Goal: Information Seeking & Learning: Find specific page/section

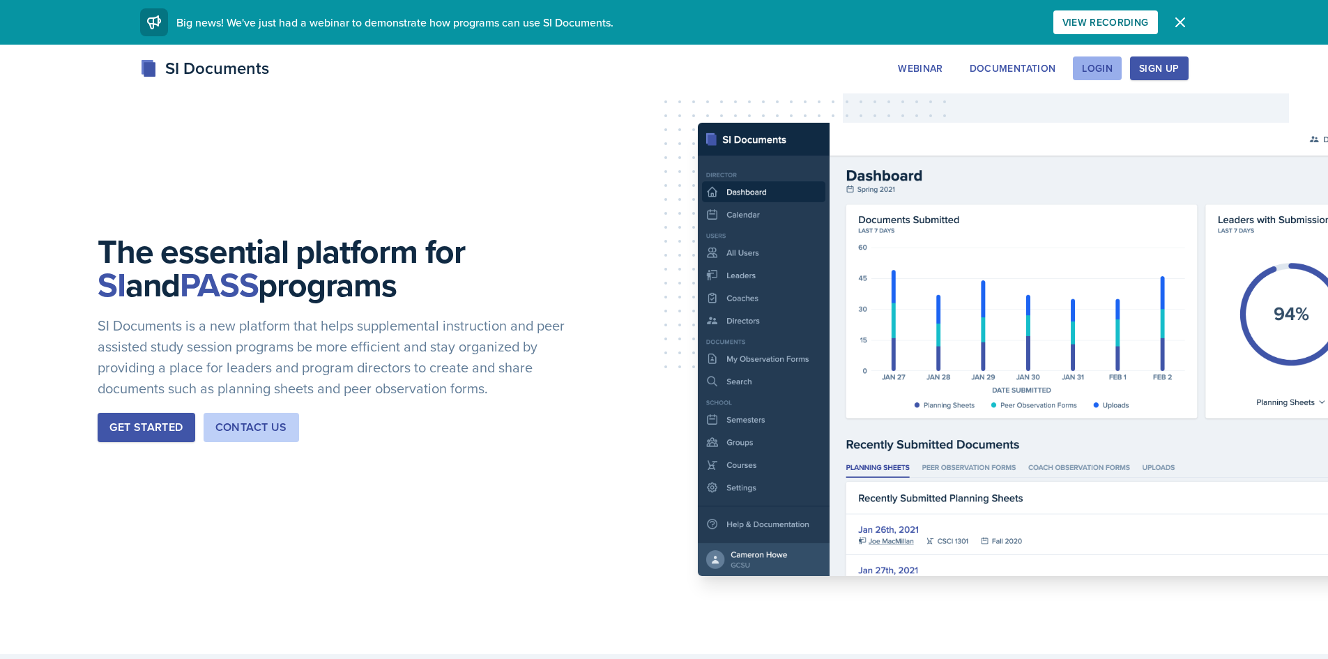
click at [1091, 66] on div "Login" at bounding box center [1097, 68] width 31 height 11
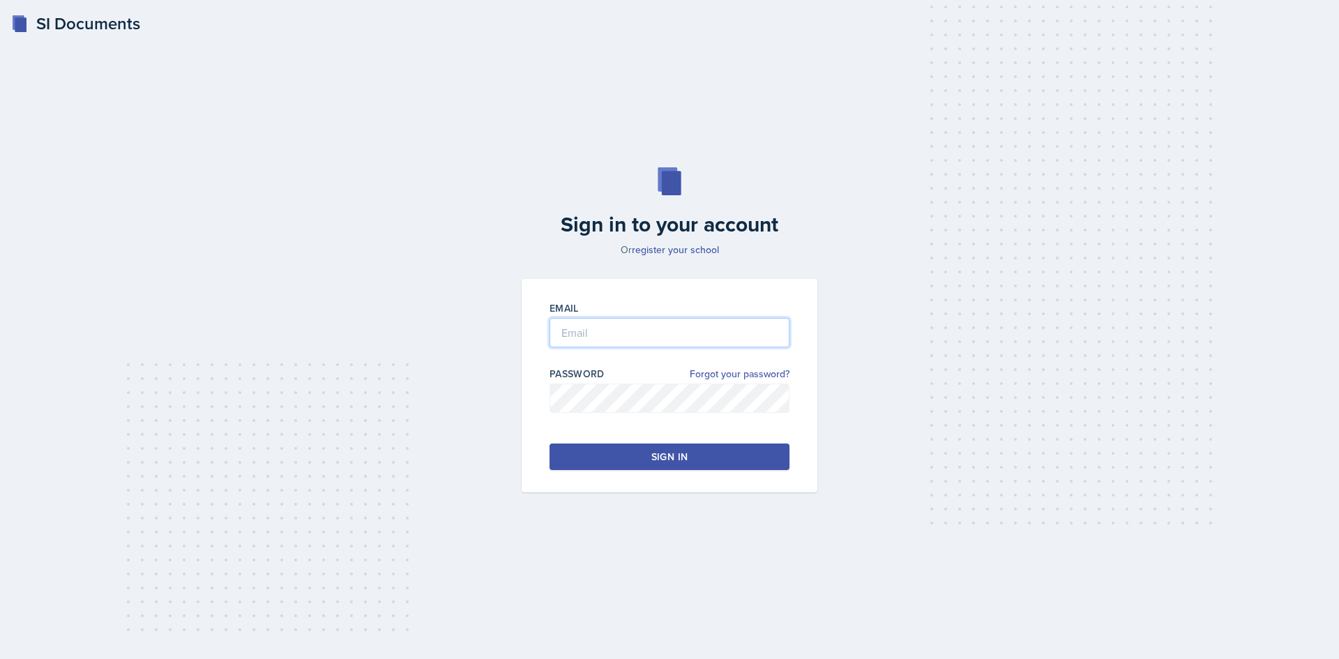
type input "[EMAIL_ADDRESS][DOMAIN_NAME]"
click at [722, 459] on button "Sign in" at bounding box center [669, 456] width 240 height 26
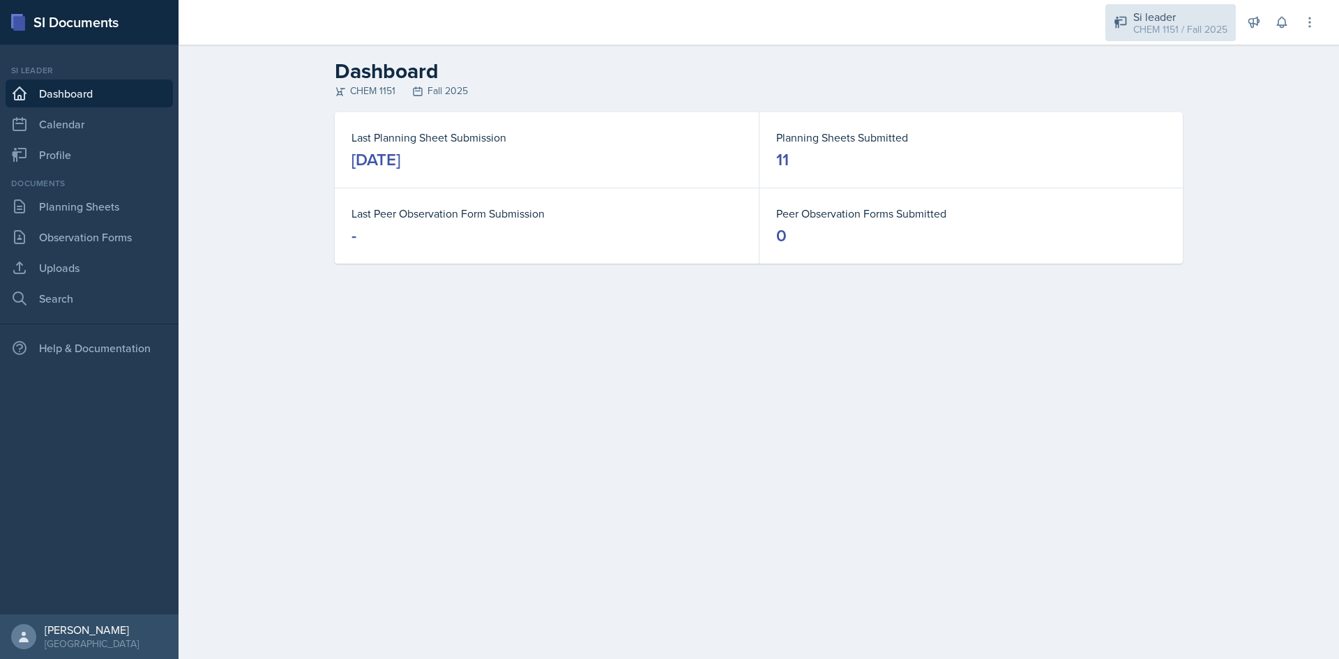
click at [1164, 17] on div "Si leader" at bounding box center [1180, 16] width 94 height 17
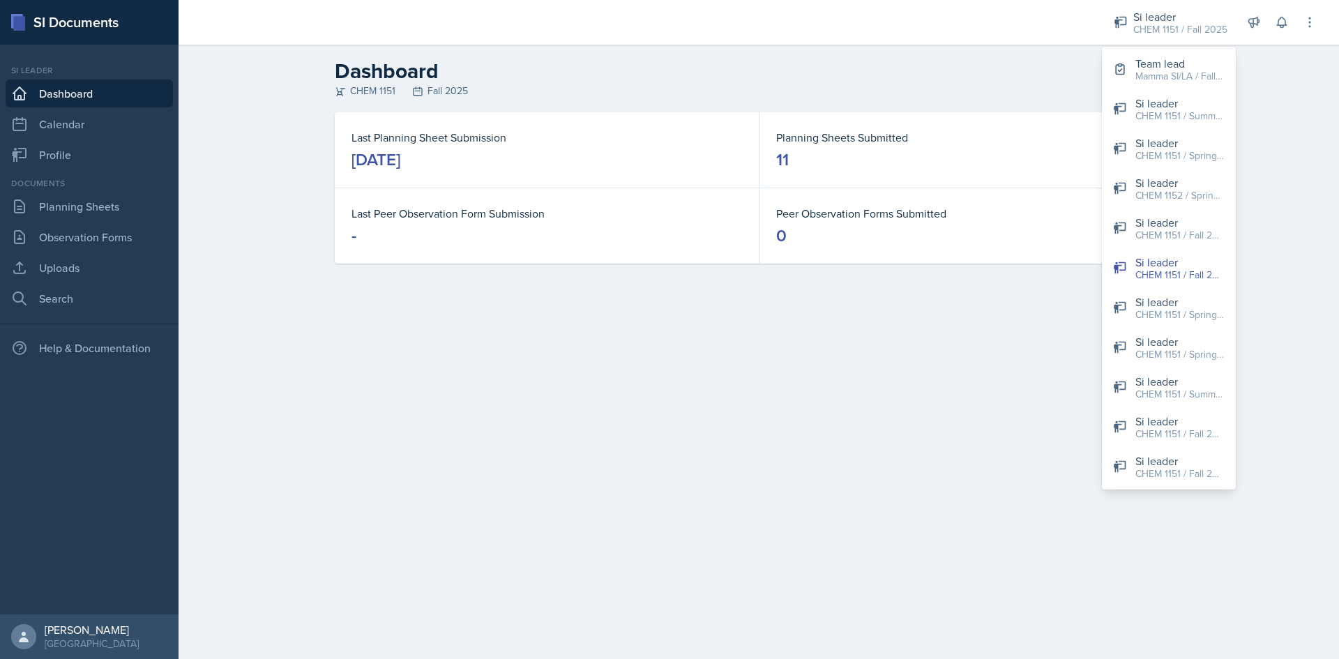
click at [903, 78] on h2 "Dashboard" at bounding box center [759, 71] width 848 height 25
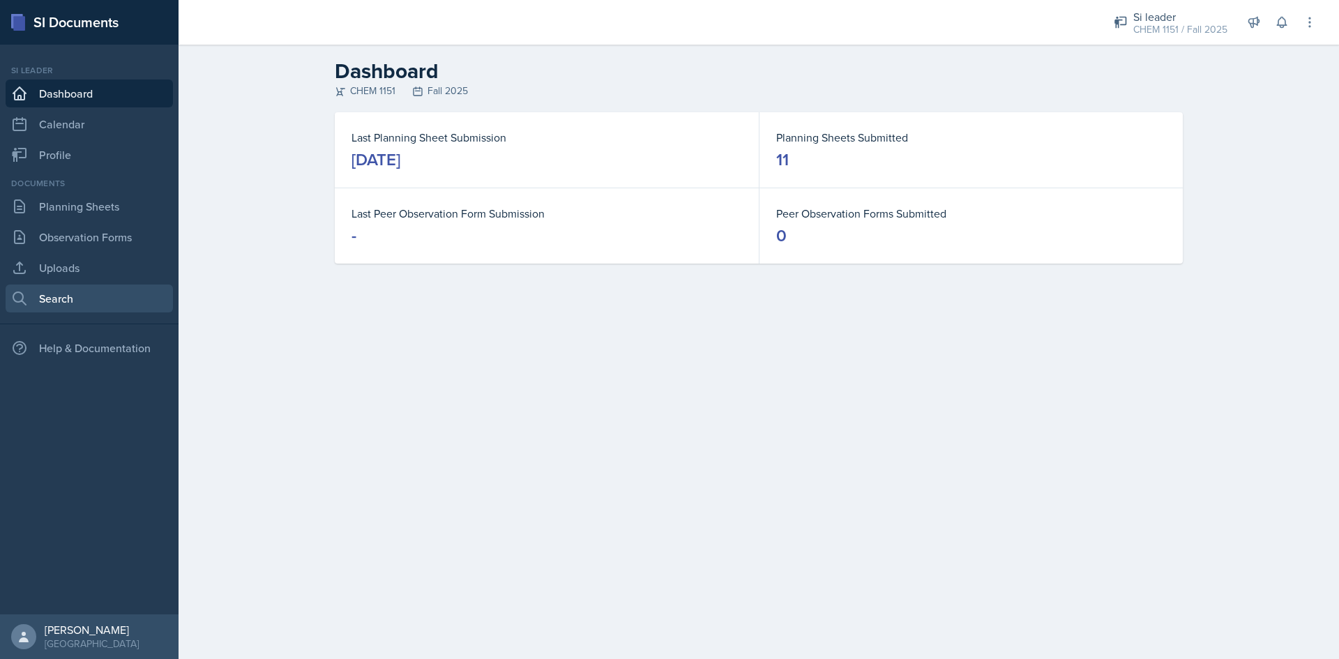
click at [55, 291] on link "Search" at bounding box center [89, 298] width 167 height 28
select select "all"
select select "1"
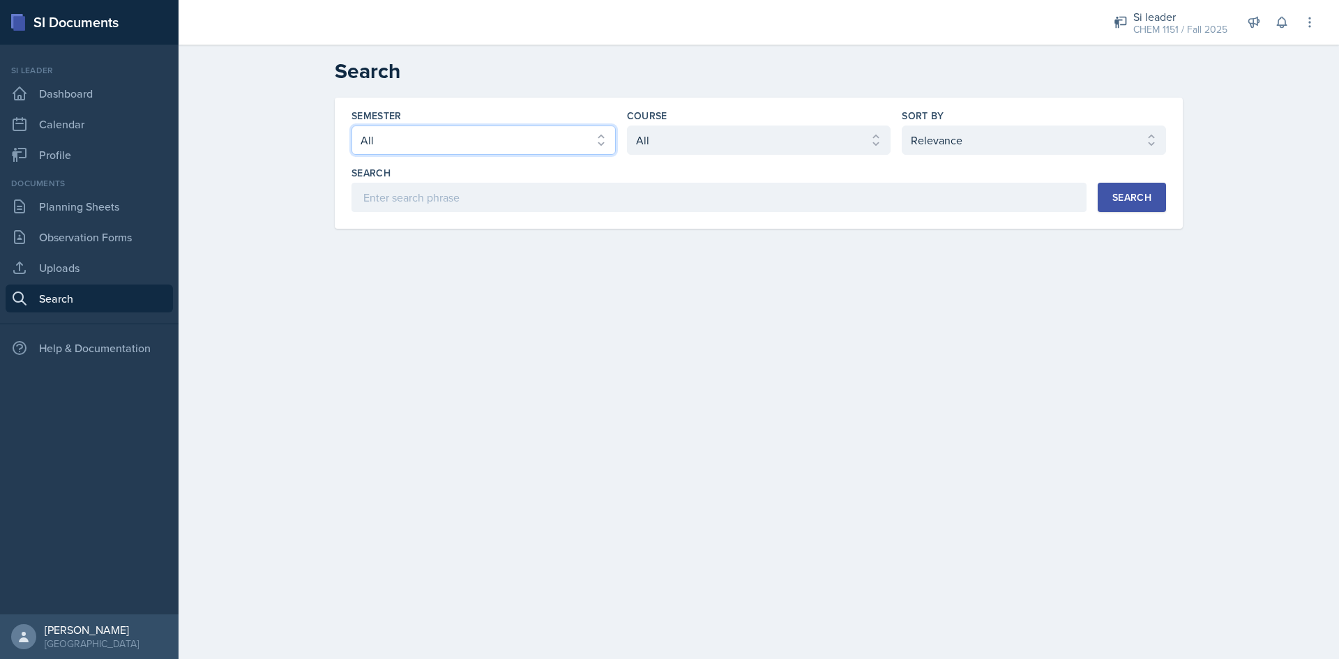
click at [593, 143] on select "Select semester All Fall 2025 Summer 2025 Spring 2025 Fall 2024 Summer 2024 Spr…" at bounding box center [483, 139] width 264 height 29
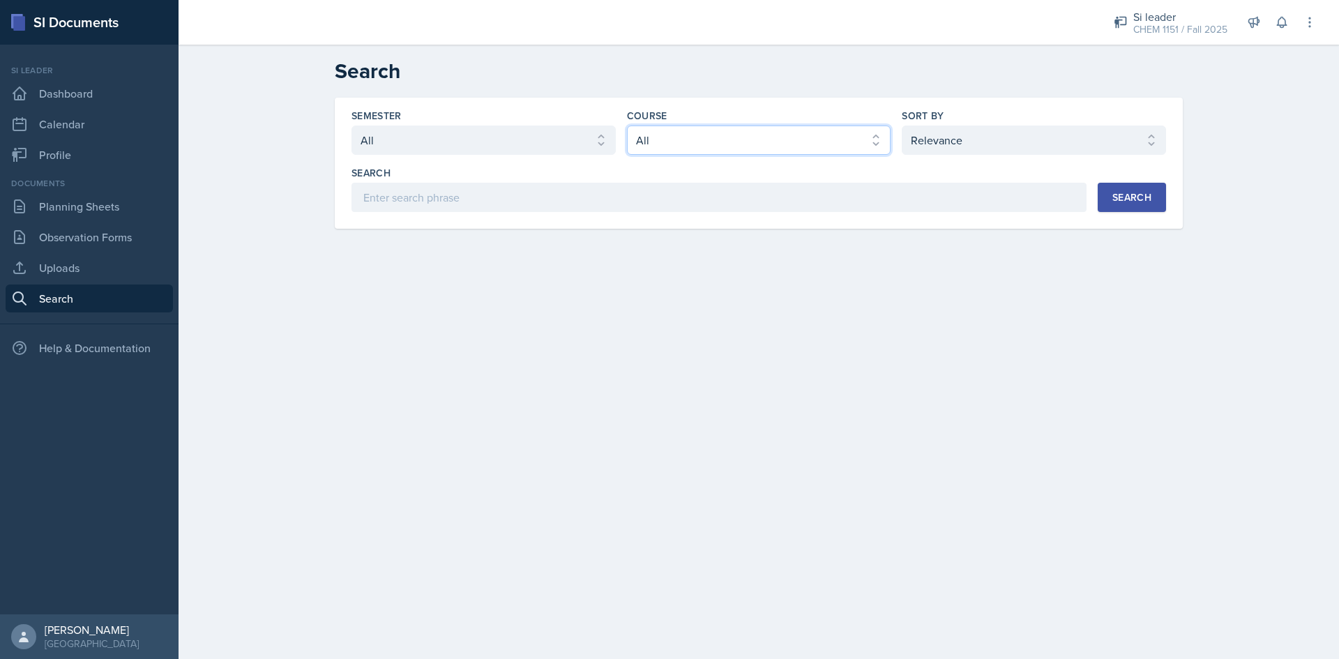
click at [749, 128] on select "Select course All ACCT 2101 ACCT 2102 ACCT 4050 ANTH 1102 ANTH 3301 ARCH 1000 A…" at bounding box center [759, 139] width 264 height 29
select select "5f524d7c-0452-4b5c-ace6-929e1e36e676"
click at [627, 125] on select "Select course All ACCT 2101 ACCT 2102 ACCT 4050 ANTH 1102 ANTH 3301 ARCH 1000 A…" at bounding box center [759, 139] width 264 height 29
click at [1152, 199] on button "Search" at bounding box center [1131, 197] width 68 height 29
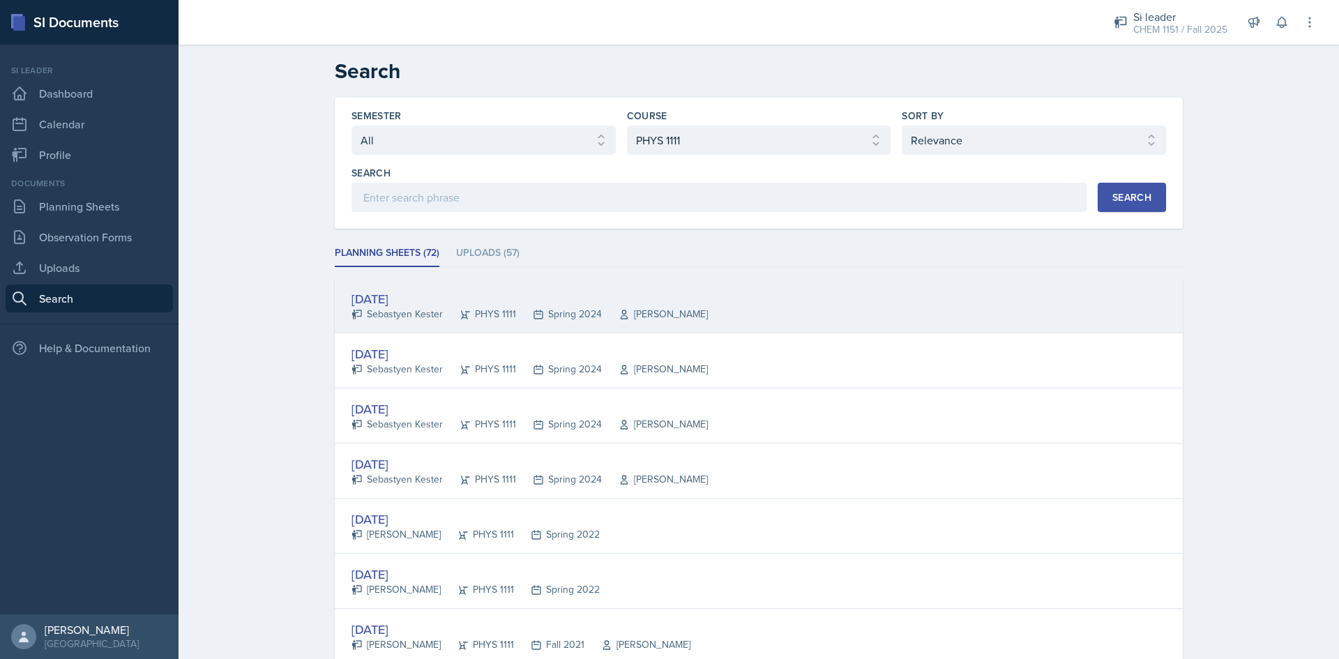
click at [744, 319] on div "[DATE] Sebastyen Kester PHYS 1111 Spring 2024 [PERSON_NAME]" at bounding box center [759, 305] width 848 height 55
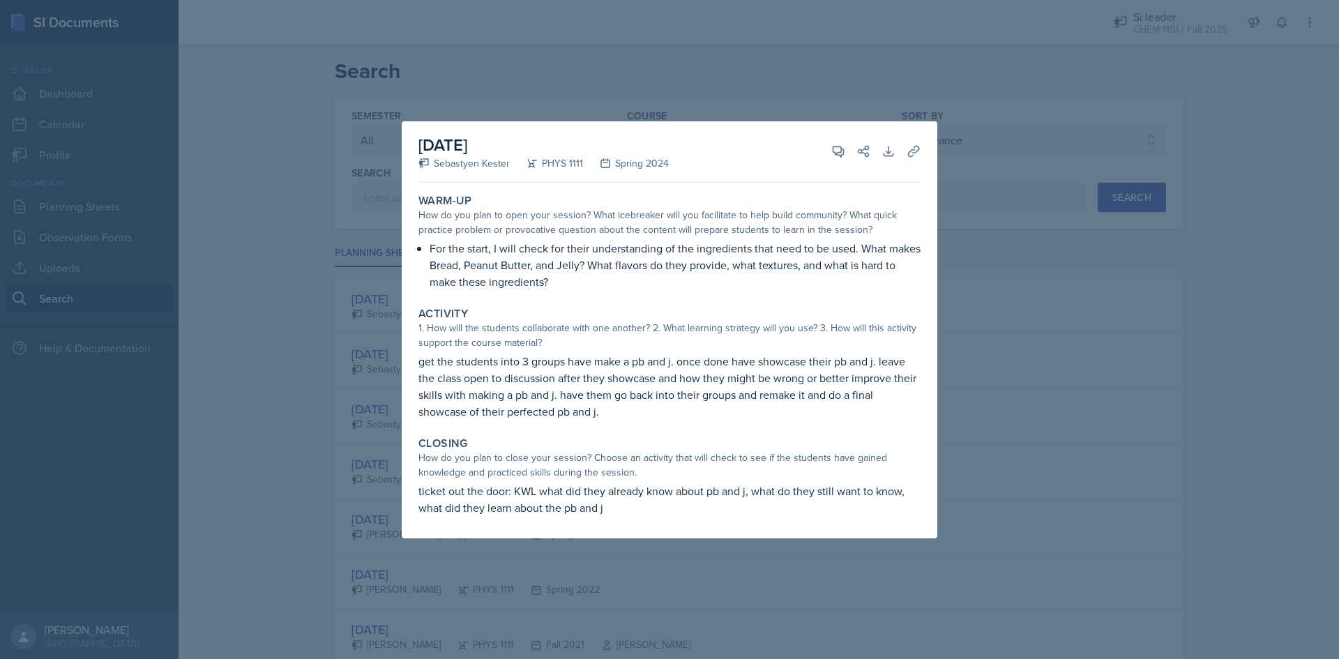
click at [1104, 378] on div at bounding box center [669, 329] width 1339 height 659
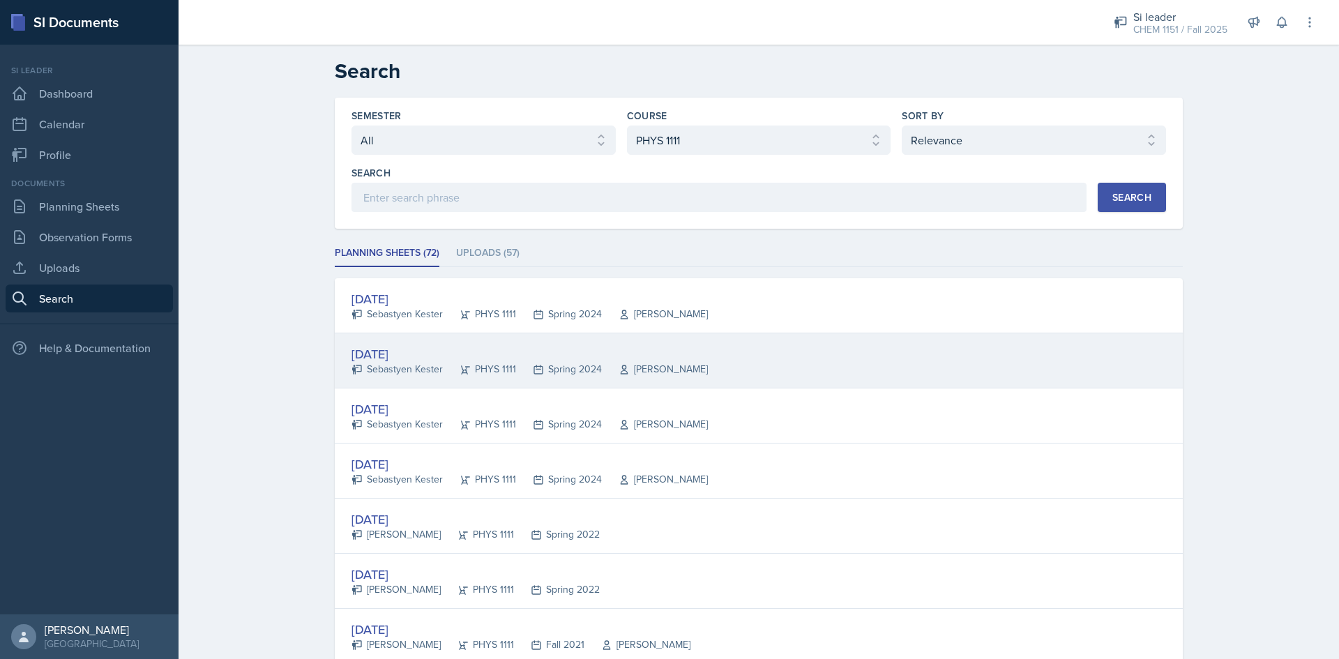
click at [703, 365] on div "[DATE] Sebastyen Kester PHYS 1111 Spring 2024 [PERSON_NAME]" at bounding box center [759, 360] width 848 height 55
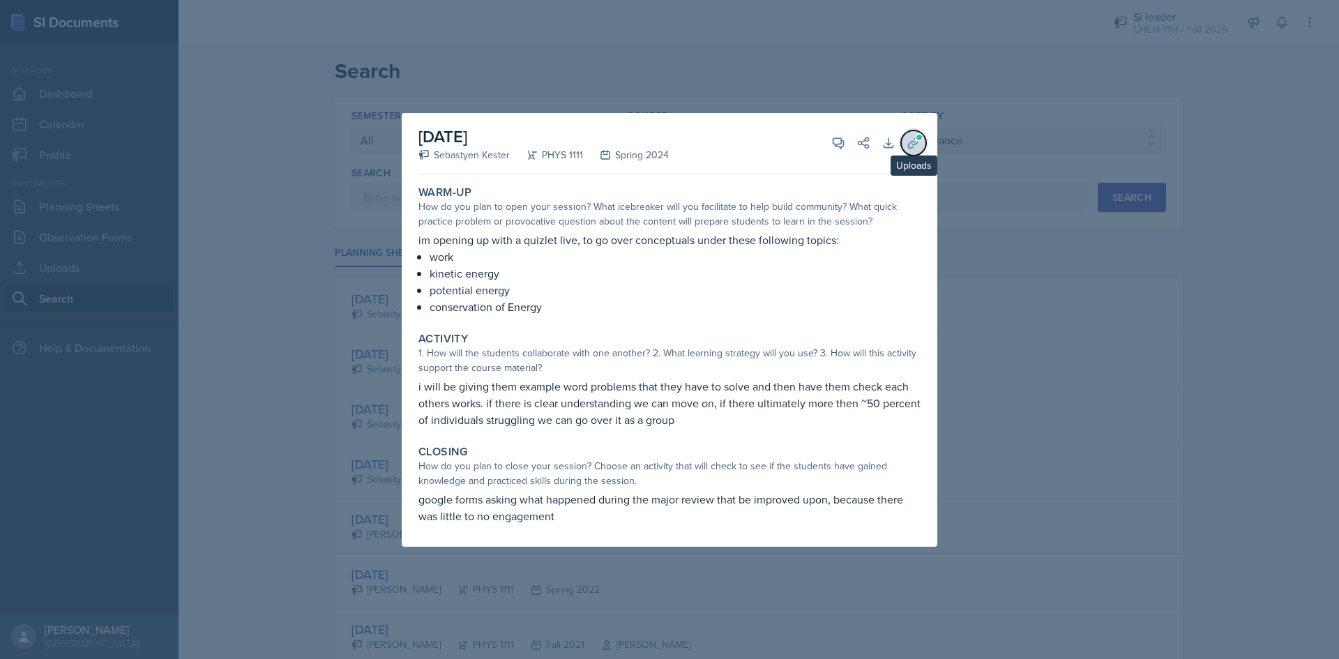
click at [920, 143] on button "Uploads" at bounding box center [913, 142] width 25 height 25
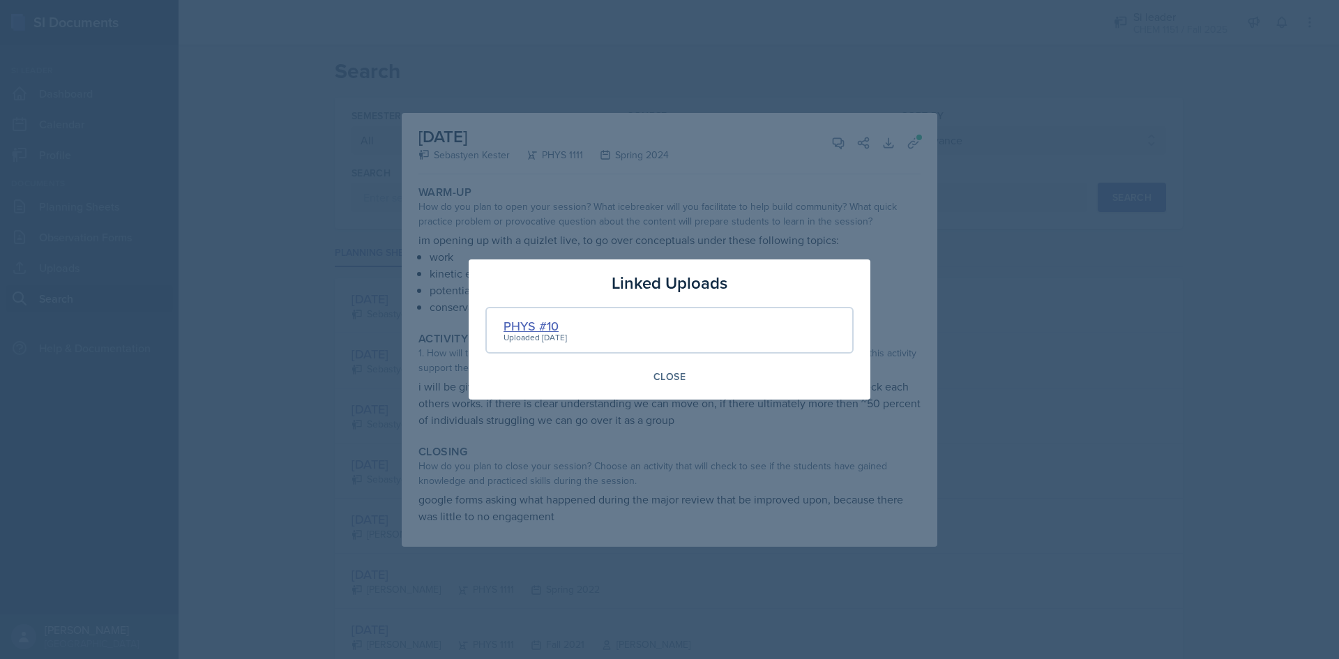
click at [538, 328] on div "PHYS #10" at bounding box center [534, 326] width 63 height 19
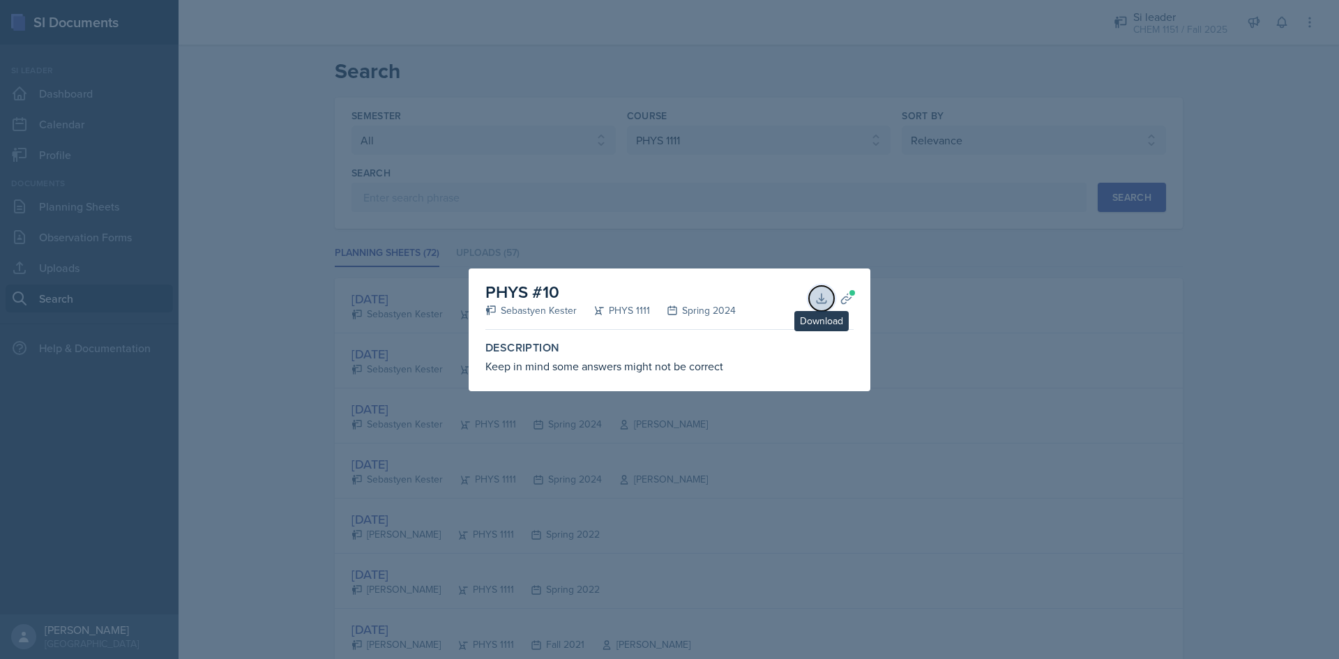
click at [814, 300] on icon at bounding box center [821, 298] width 14 height 14
click at [1063, 281] on div at bounding box center [669, 329] width 1339 height 659
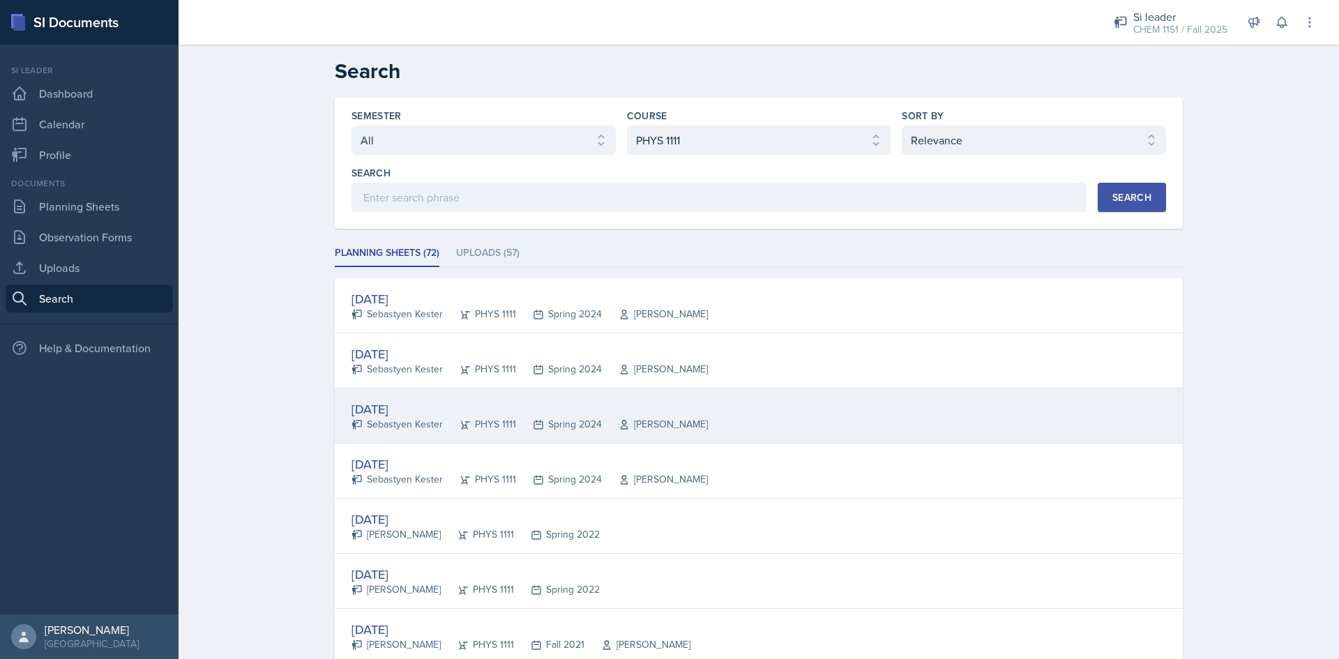
click at [671, 434] on div "[DATE] Sebastyen Kester PHYS 1111 Spring 2024 [PERSON_NAME]" at bounding box center [759, 415] width 848 height 55
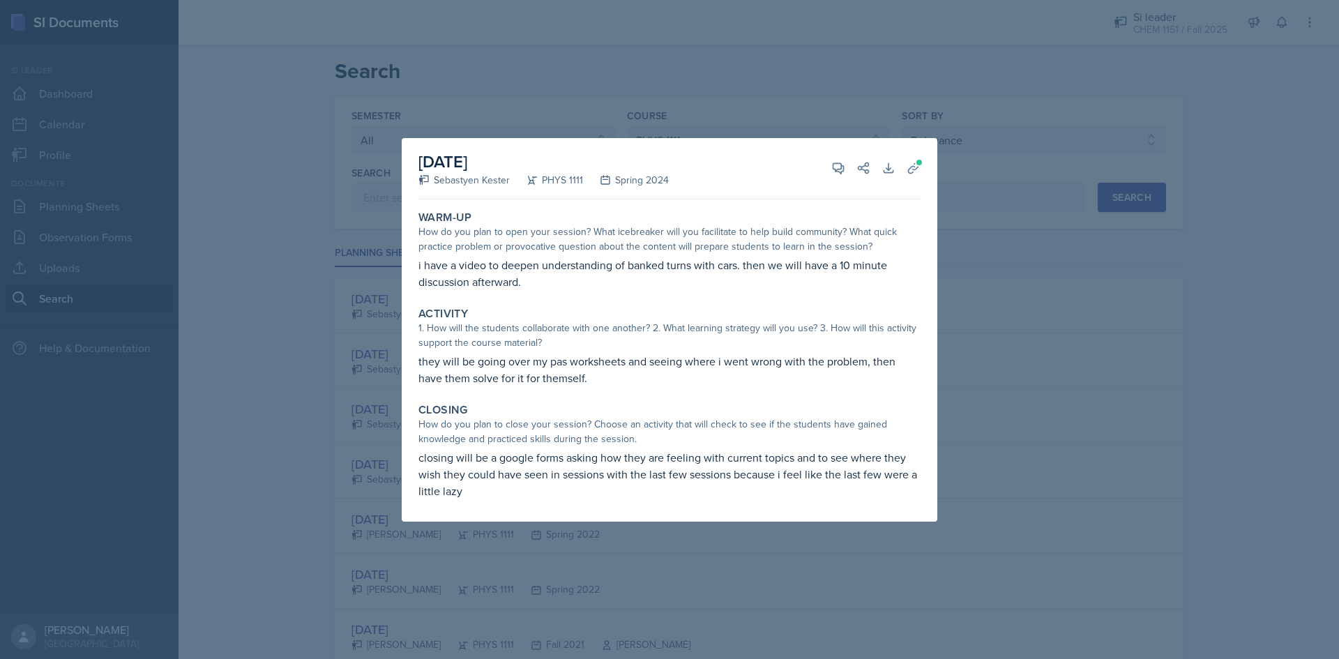
click at [621, 263] on p "i have a video to deepen understanding of banked turns with cars. then we will …" at bounding box center [669, 273] width 502 height 33
click at [625, 260] on p "i have a video to deepen understanding of banked turns with cars. then we will …" at bounding box center [669, 273] width 502 height 33
drag, startPoint x: 625, startPoint y: 260, endPoint x: 641, endPoint y: 261, distance: 16.1
click at [625, 259] on p "i have a video to deepen understanding of banked turns with cars. then we will …" at bounding box center [669, 273] width 502 height 33
click at [644, 262] on p "i have a video to deepen understanding of banked turns with cars. then we will …" at bounding box center [669, 273] width 502 height 33
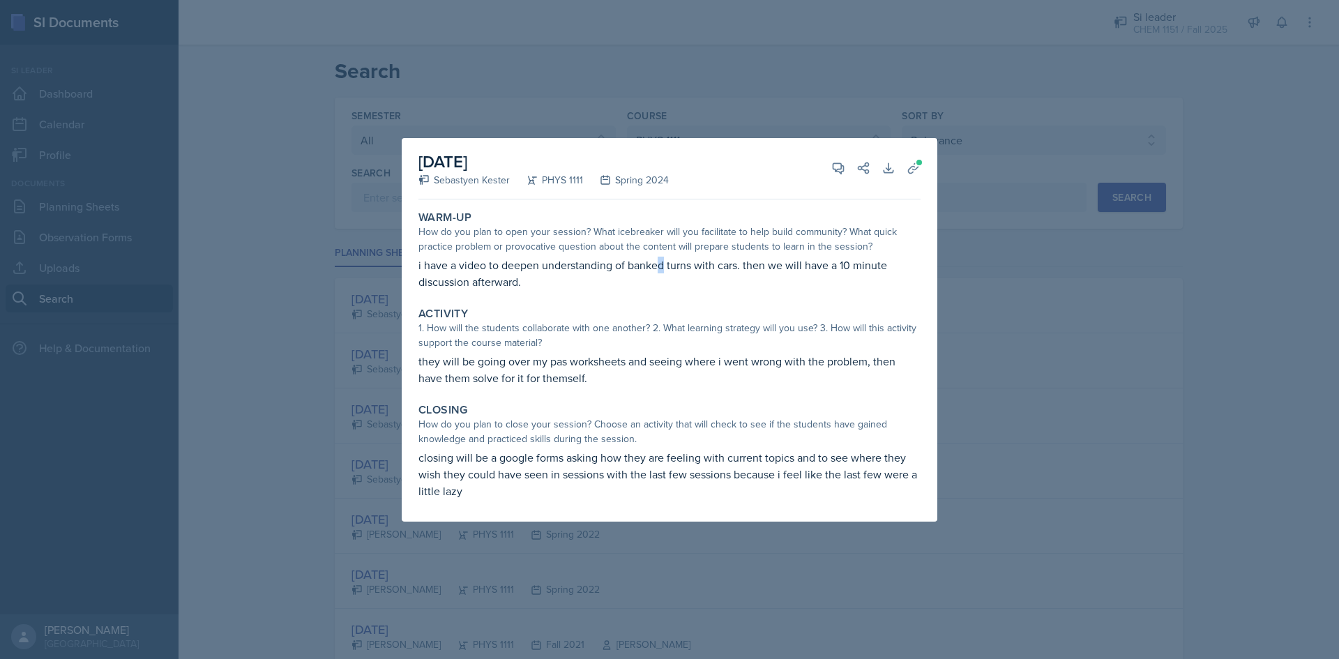
click at [662, 257] on p "i have a video to deepen understanding of banked turns with cars. then we will …" at bounding box center [669, 273] width 502 height 33
click at [683, 250] on div "How do you plan to open your session? What icebreaker will you facilitate to he…" at bounding box center [669, 239] width 502 height 29
click at [831, 173] on icon at bounding box center [838, 168] width 14 height 14
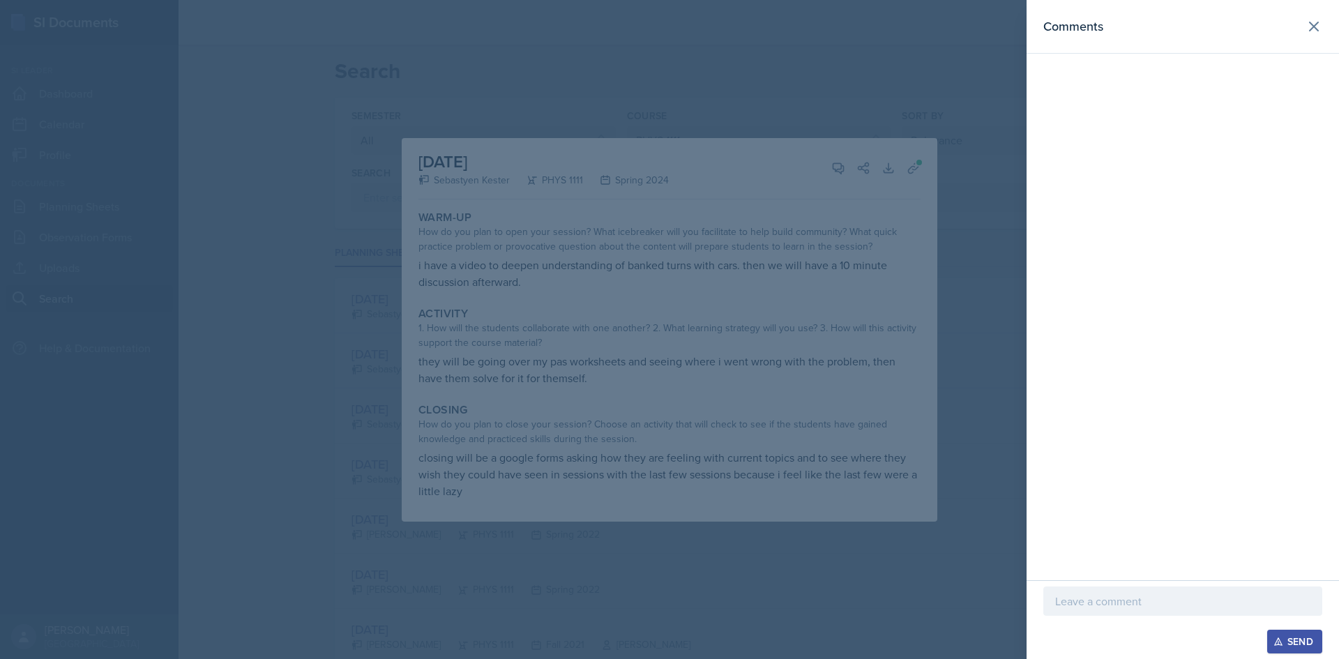
click at [744, 215] on div at bounding box center [669, 329] width 1339 height 659
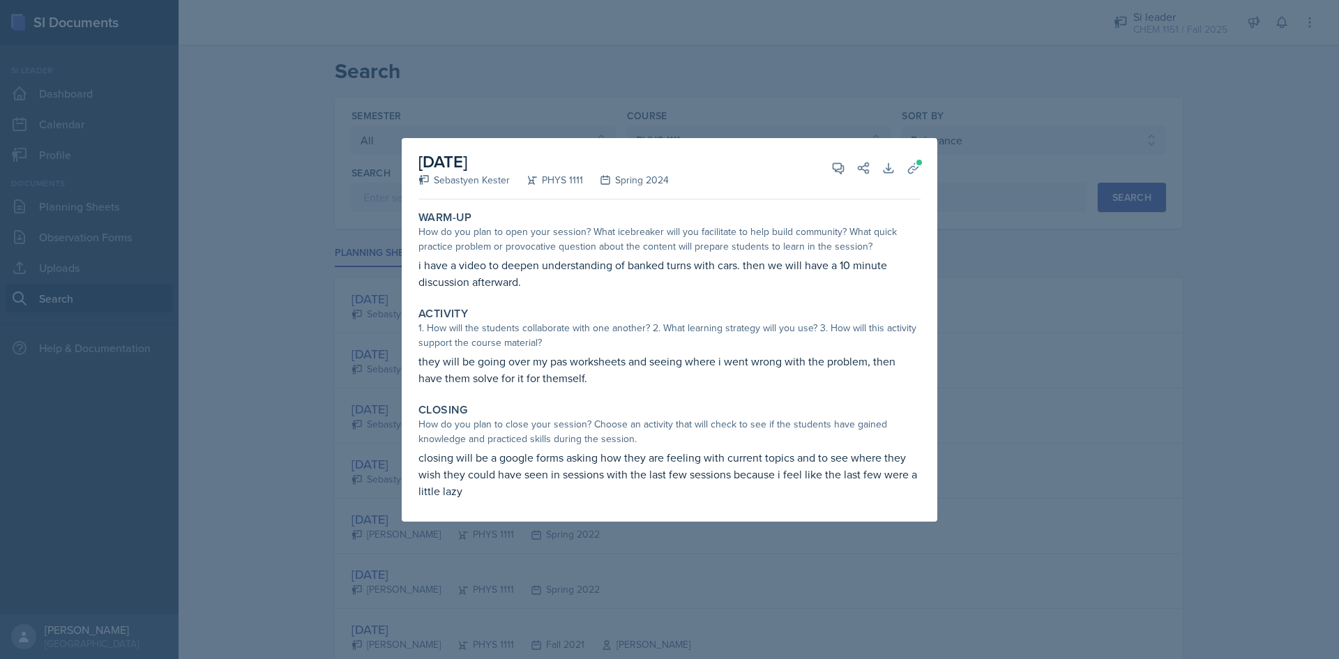
click at [754, 79] on div at bounding box center [669, 329] width 1339 height 659
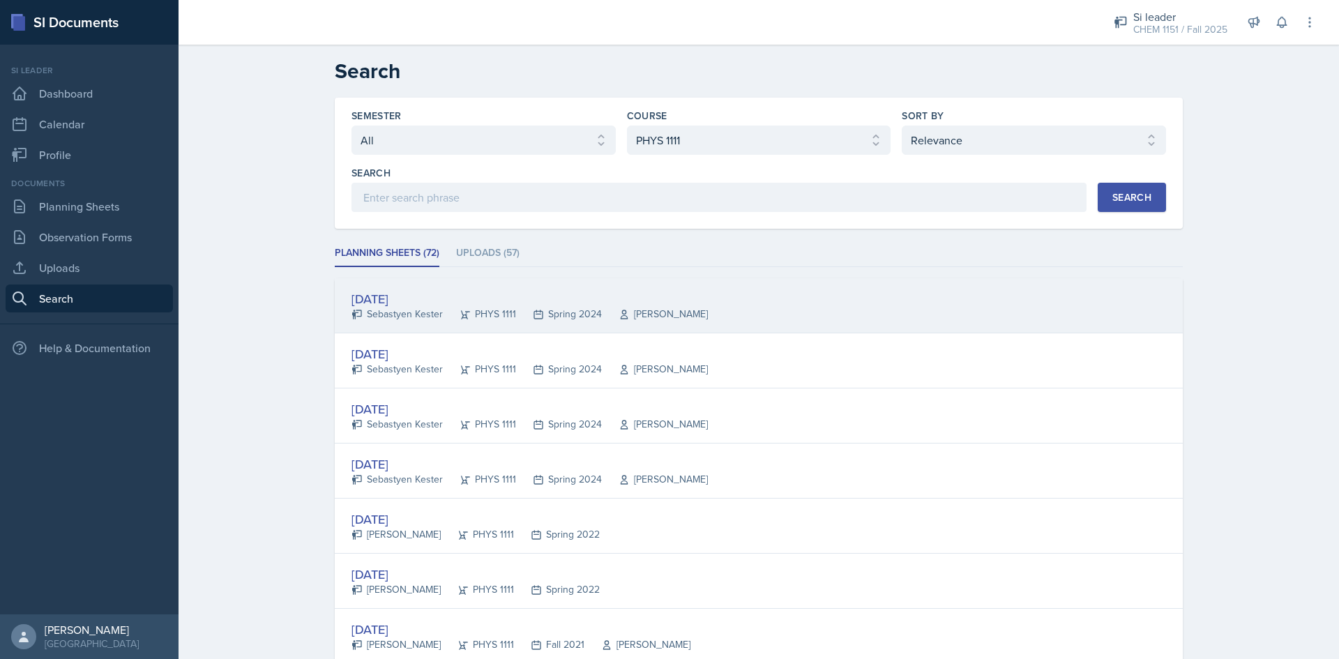
click at [519, 295] on div "[DATE]" at bounding box center [529, 298] width 356 height 19
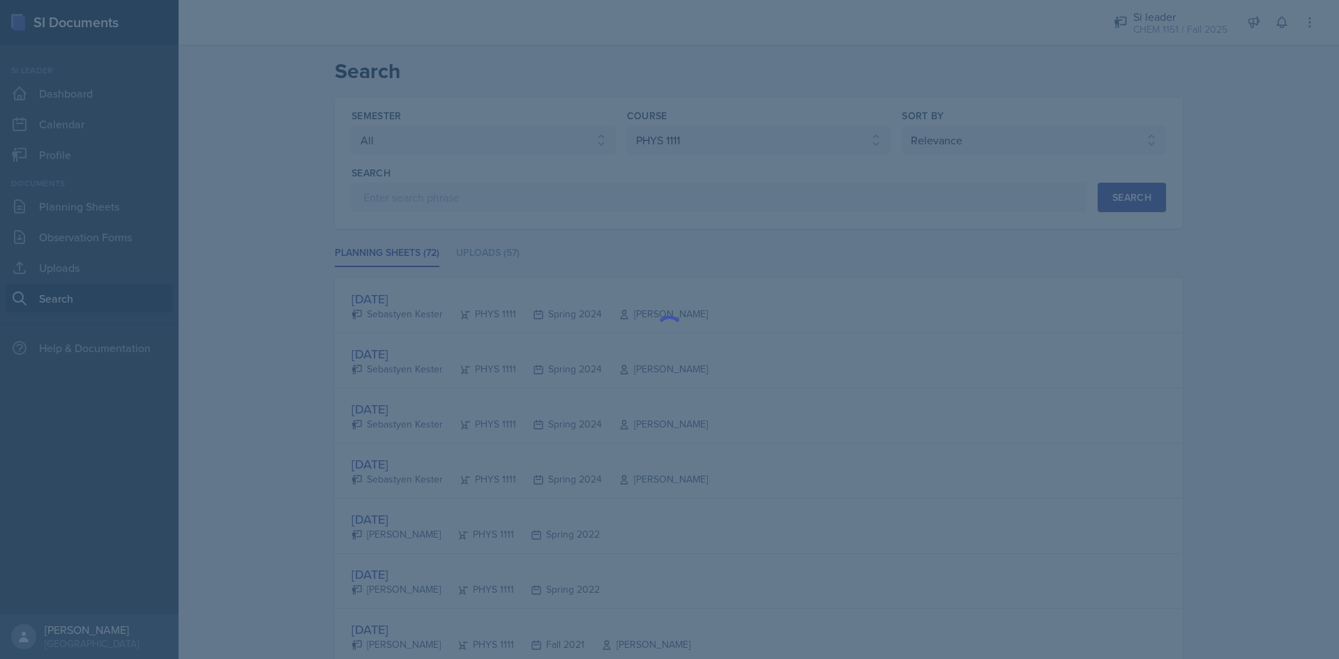
click at [636, 383] on div at bounding box center [669, 329] width 1339 height 659
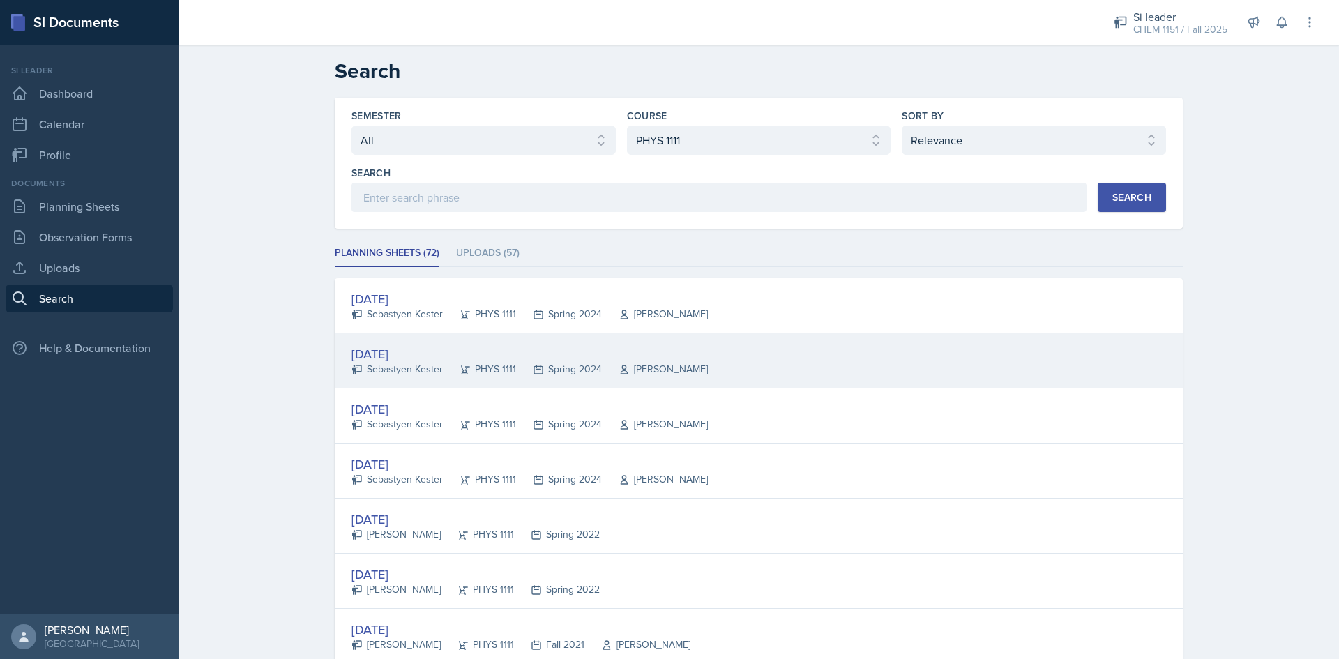
click at [520, 348] on div "[DATE]" at bounding box center [529, 353] width 356 height 19
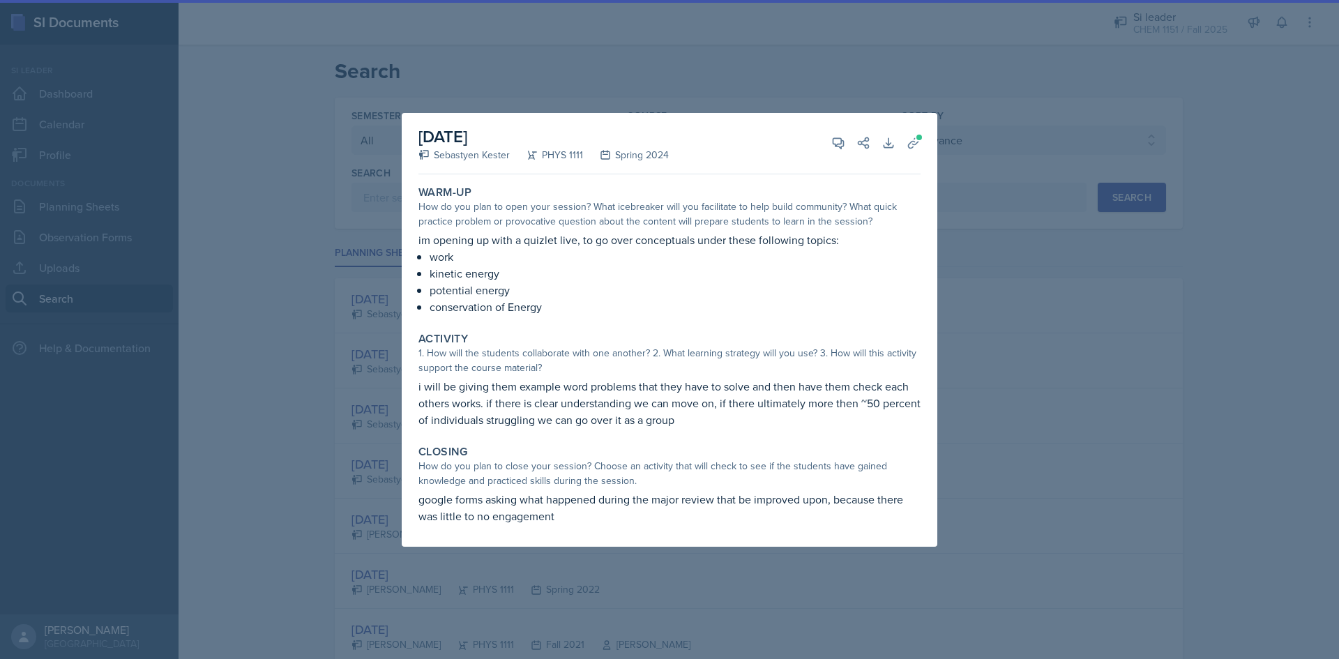
click at [372, 360] on div at bounding box center [669, 329] width 1339 height 659
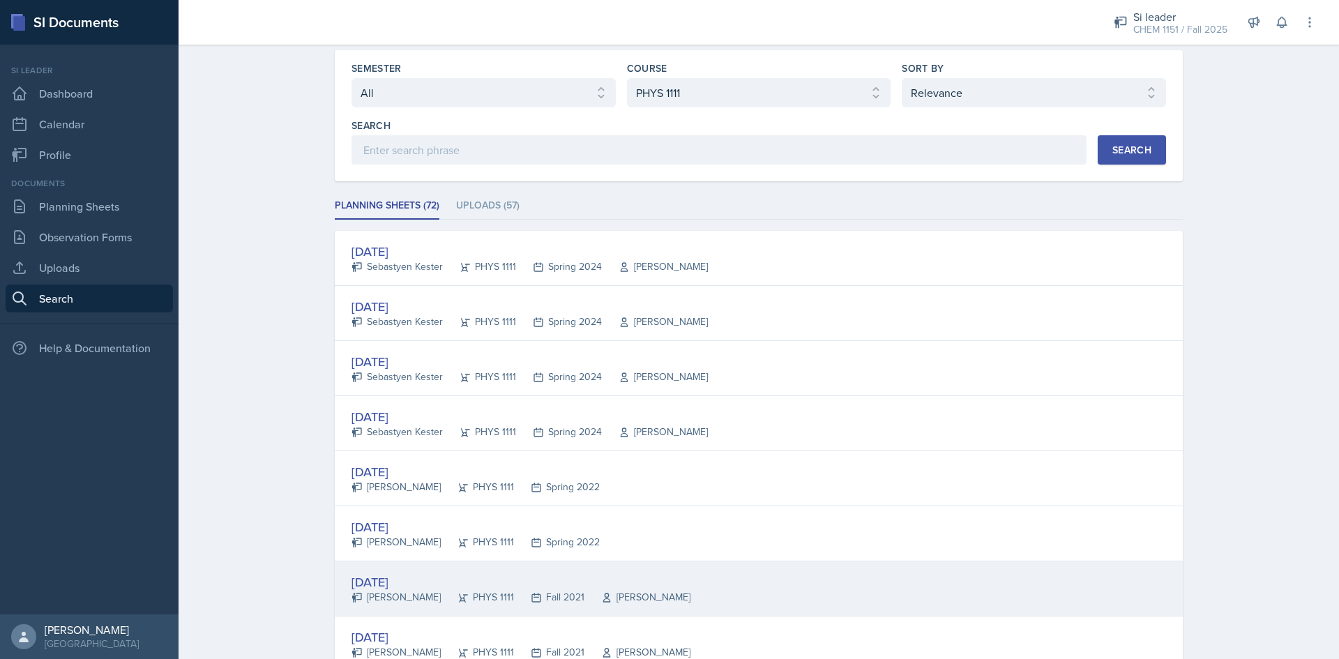
scroll to position [70, 0]
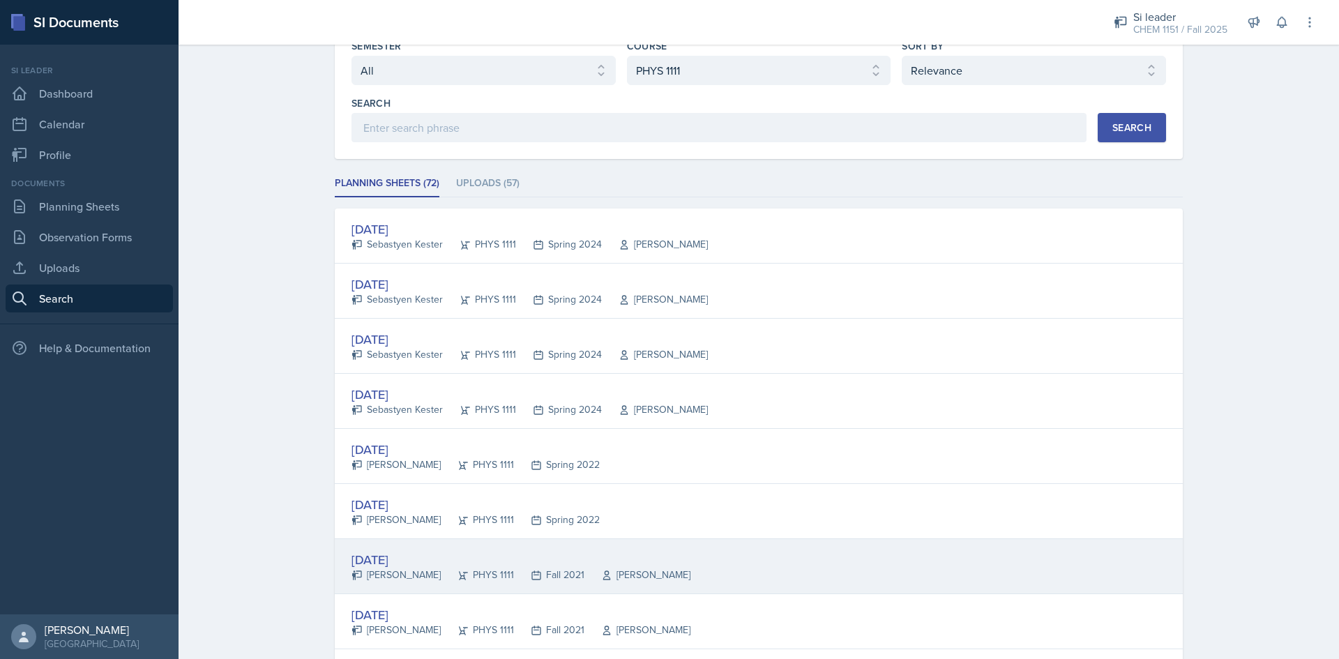
click at [443, 557] on div "[DATE]" at bounding box center [520, 559] width 339 height 19
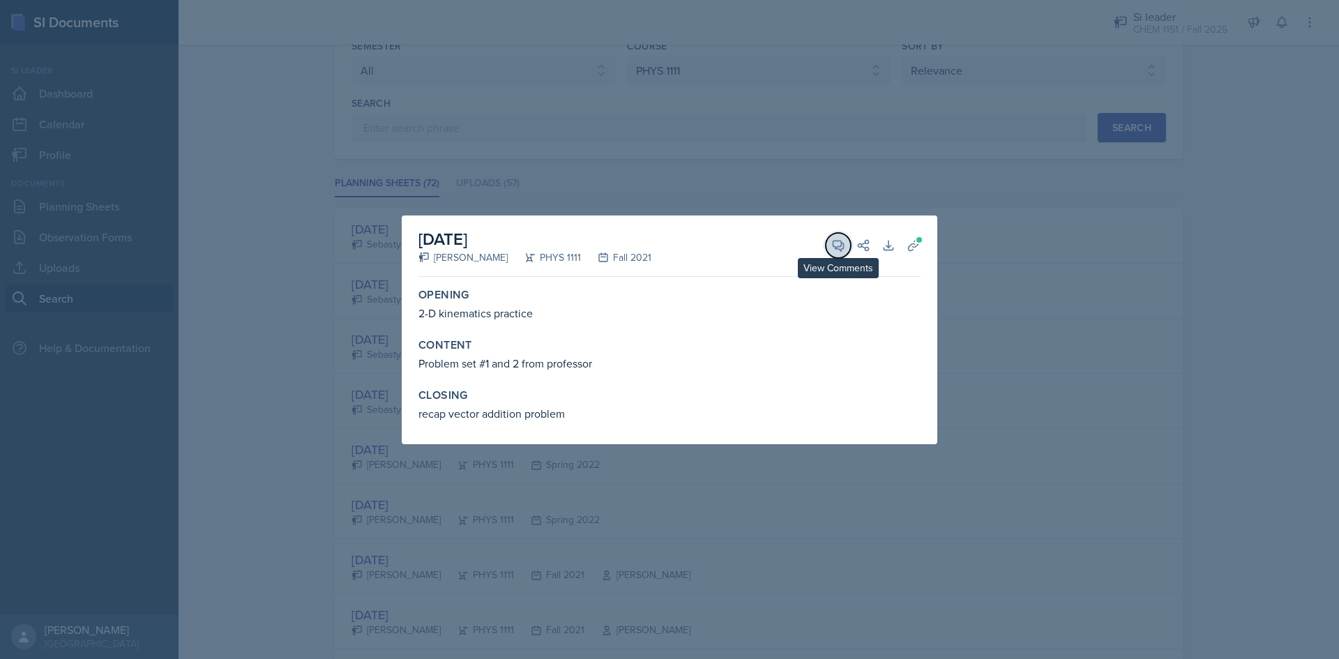
click at [846, 251] on button "View Comments" at bounding box center [838, 245] width 25 height 25
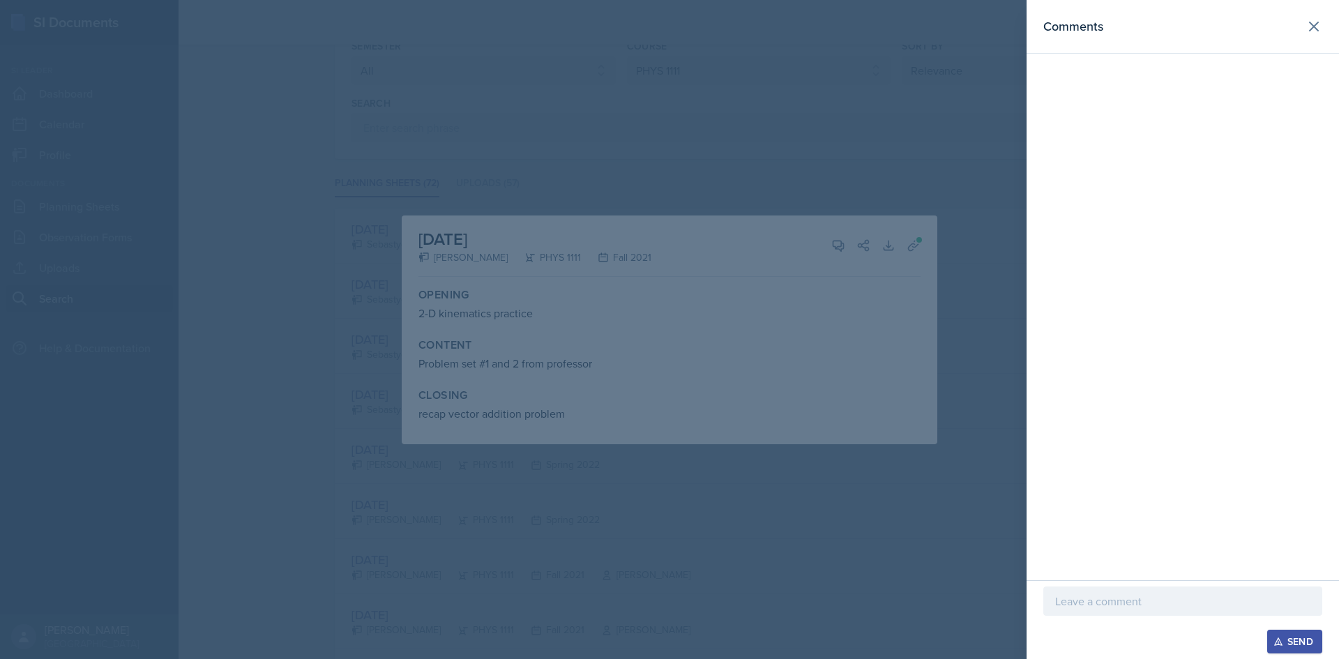
click at [732, 167] on div at bounding box center [669, 329] width 1339 height 659
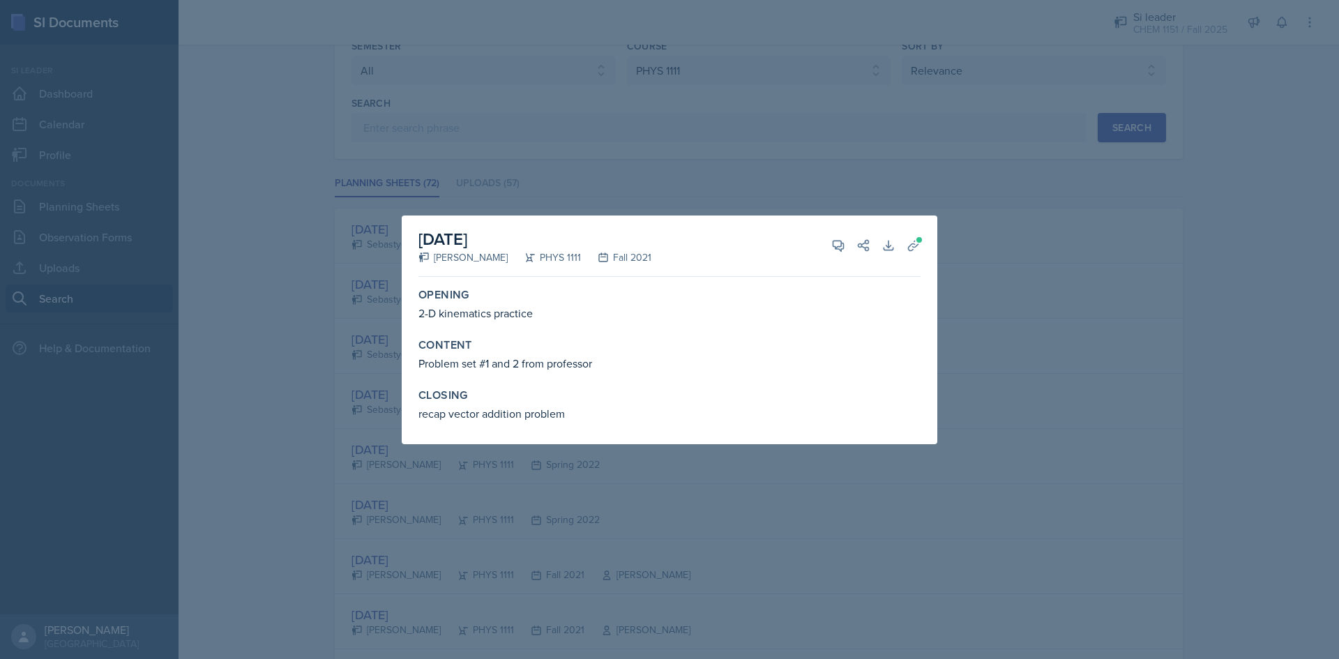
click at [638, 504] on div at bounding box center [669, 329] width 1339 height 659
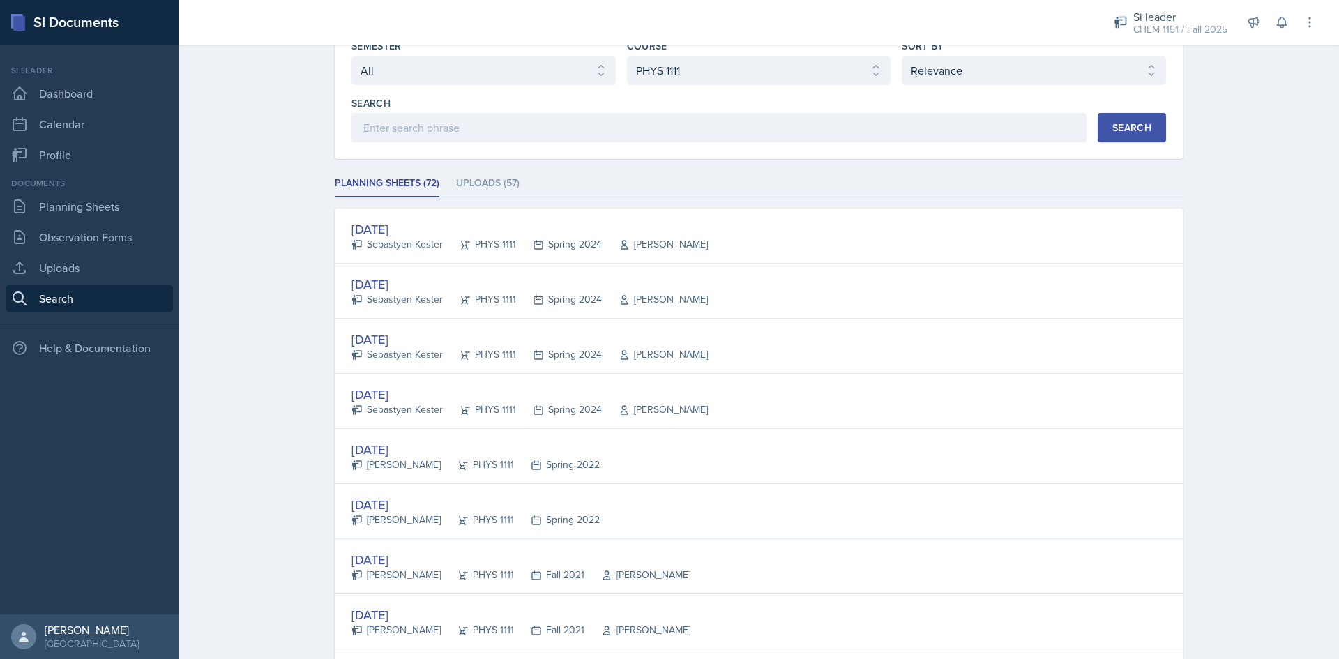
scroll to position [209, 0]
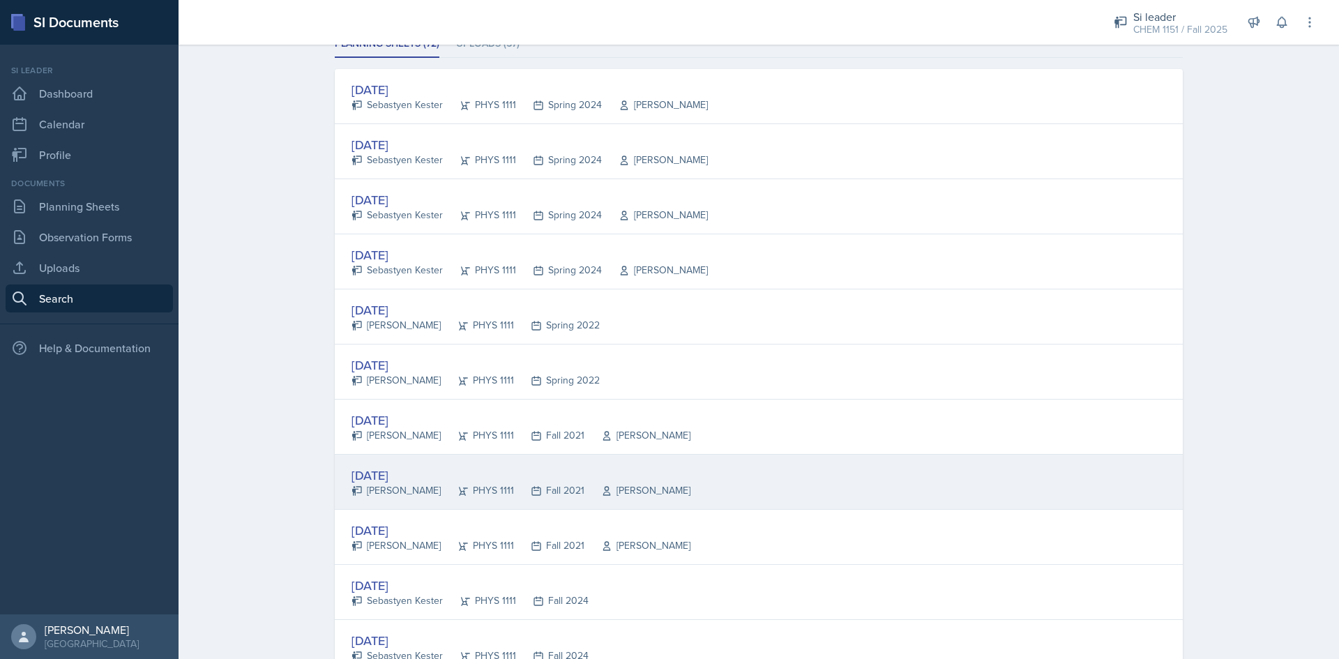
click at [482, 498] on div "[DATE] [PERSON_NAME] PHYS 1111 Fall 2021 [PERSON_NAME]" at bounding box center [759, 482] width 848 height 55
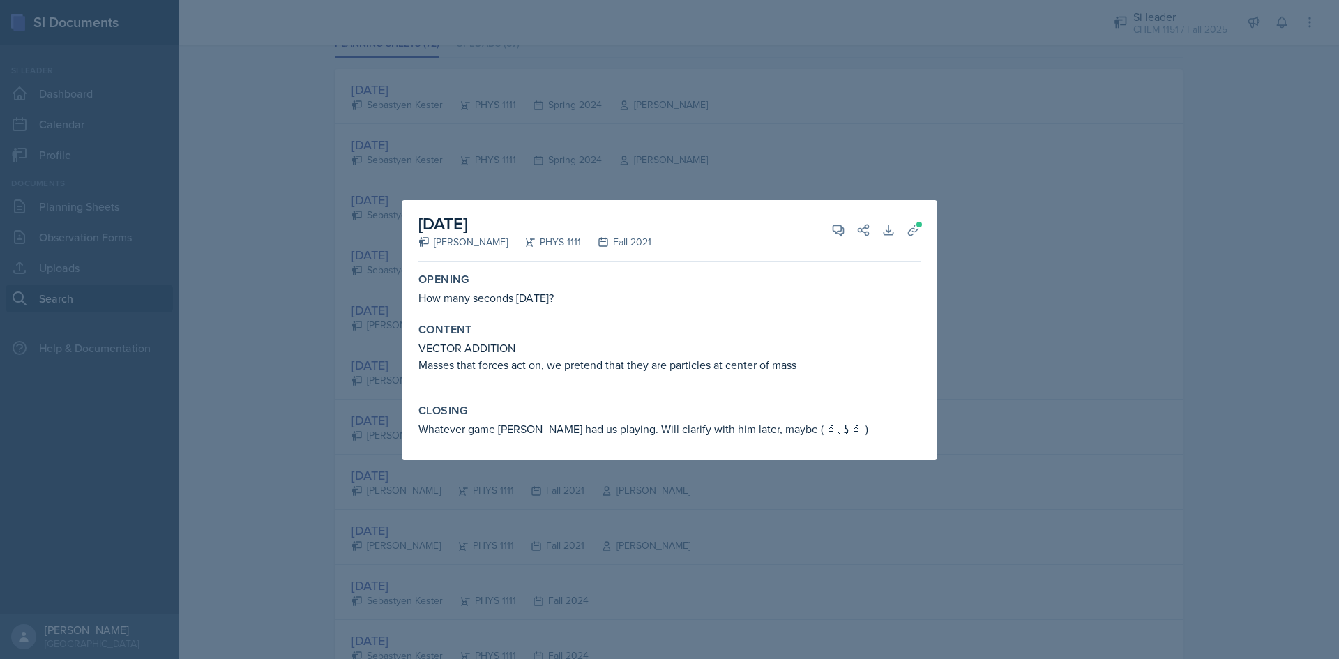
click at [510, 506] on div at bounding box center [669, 329] width 1339 height 659
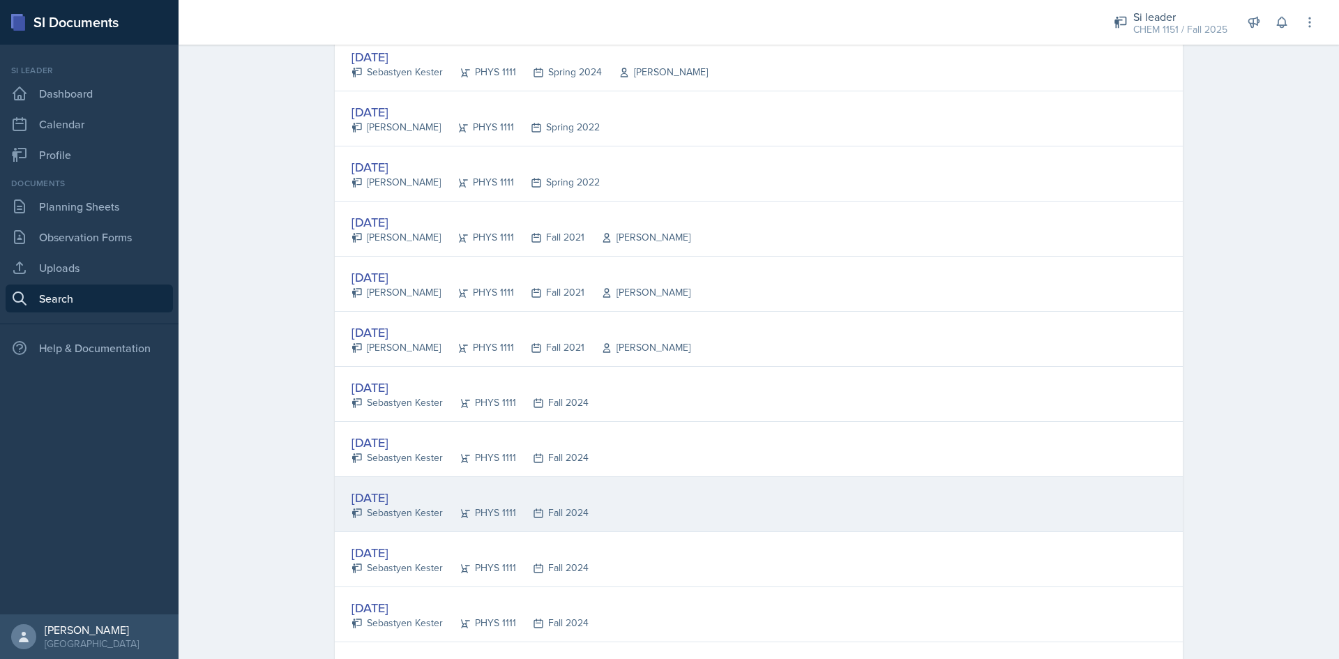
scroll to position [418, 0]
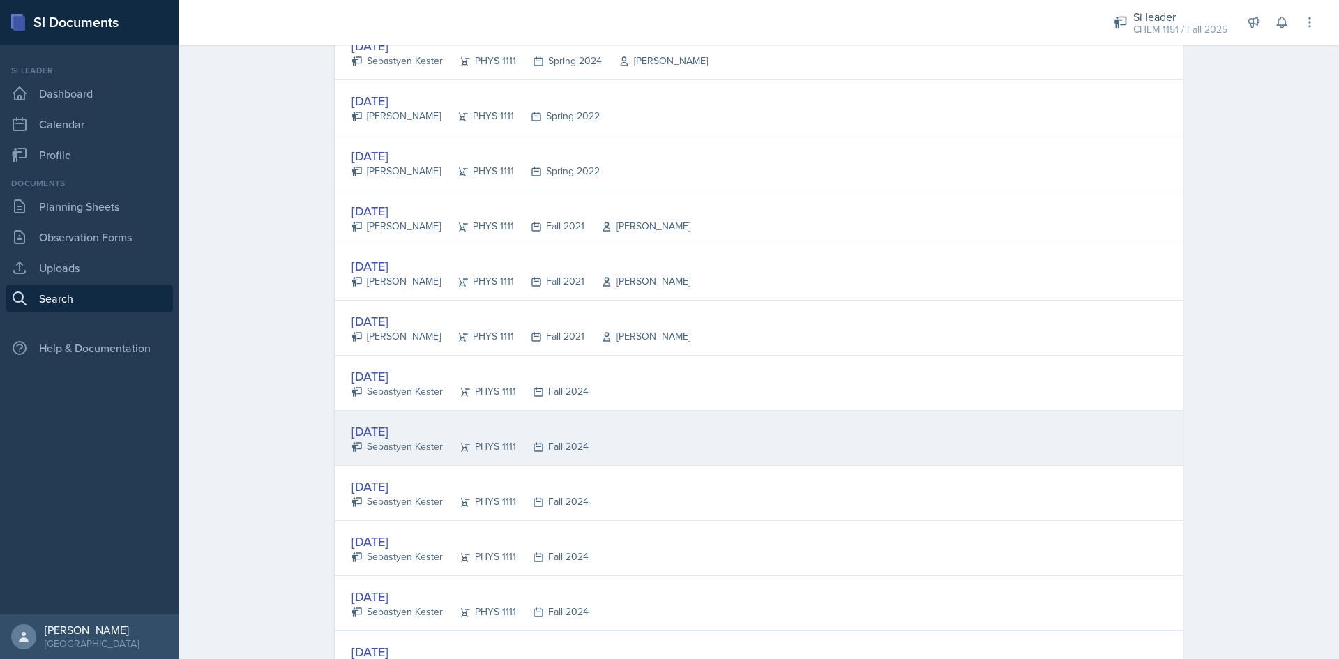
click at [414, 443] on div "Sebastyen Kester" at bounding box center [396, 446] width 91 height 15
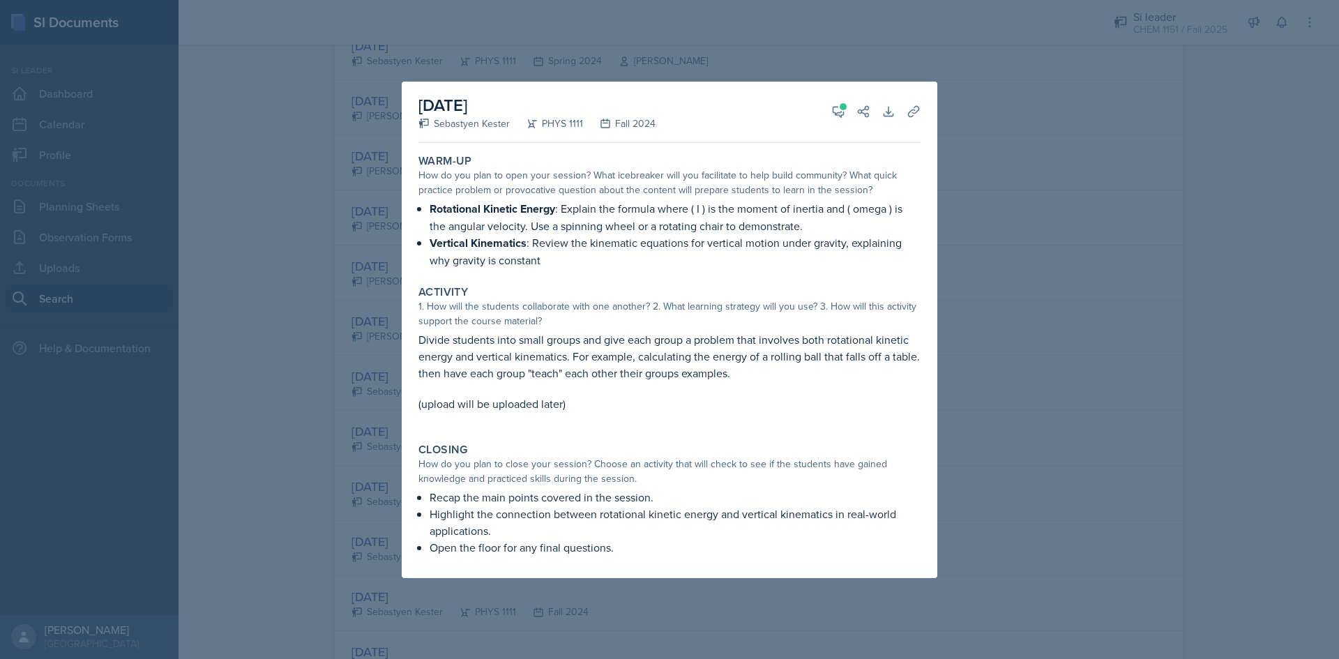
click at [375, 318] on div at bounding box center [669, 329] width 1339 height 659
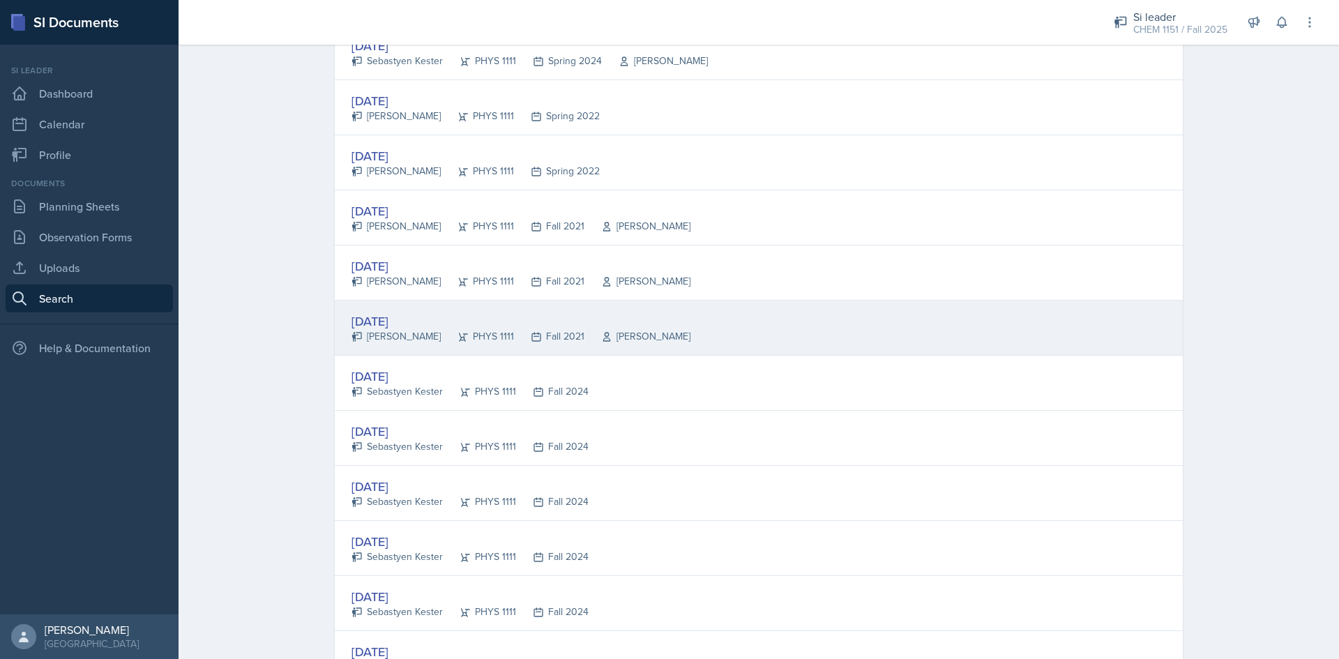
click at [383, 306] on div "[DATE] [PERSON_NAME] PHYS 1111 Fall 2021 [PERSON_NAME]" at bounding box center [759, 327] width 848 height 55
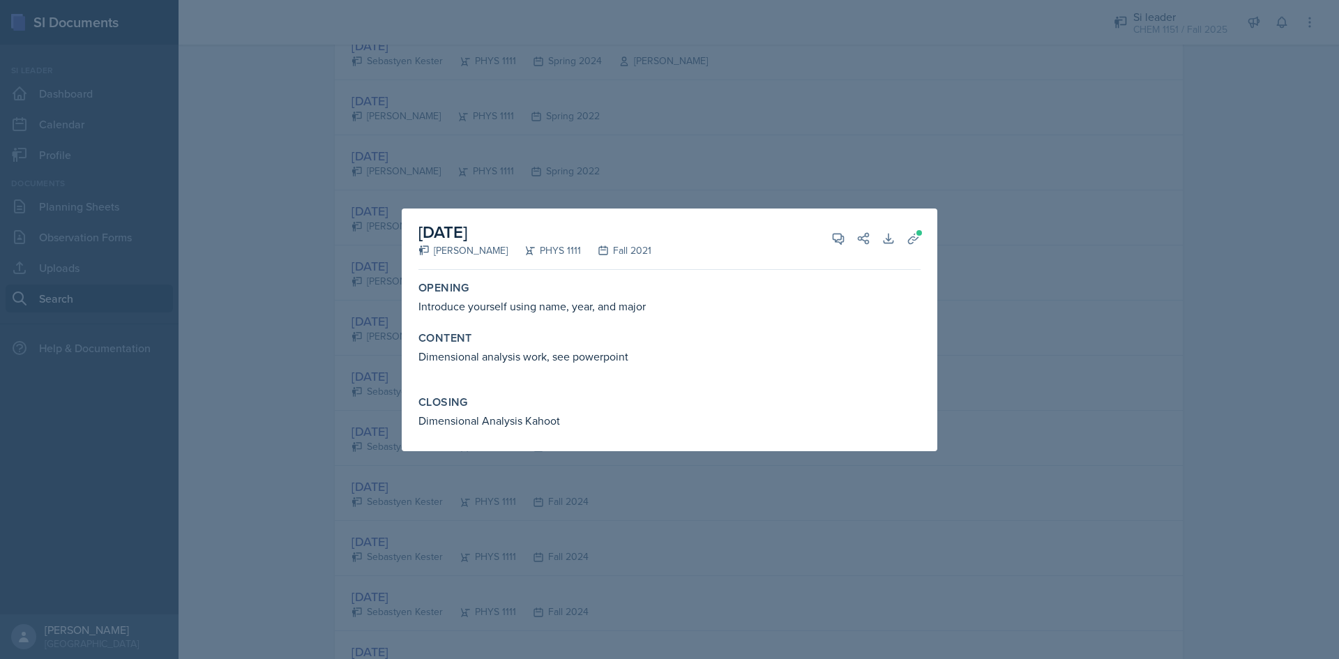
click at [381, 358] on div at bounding box center [669, 329] width 1339 height 659
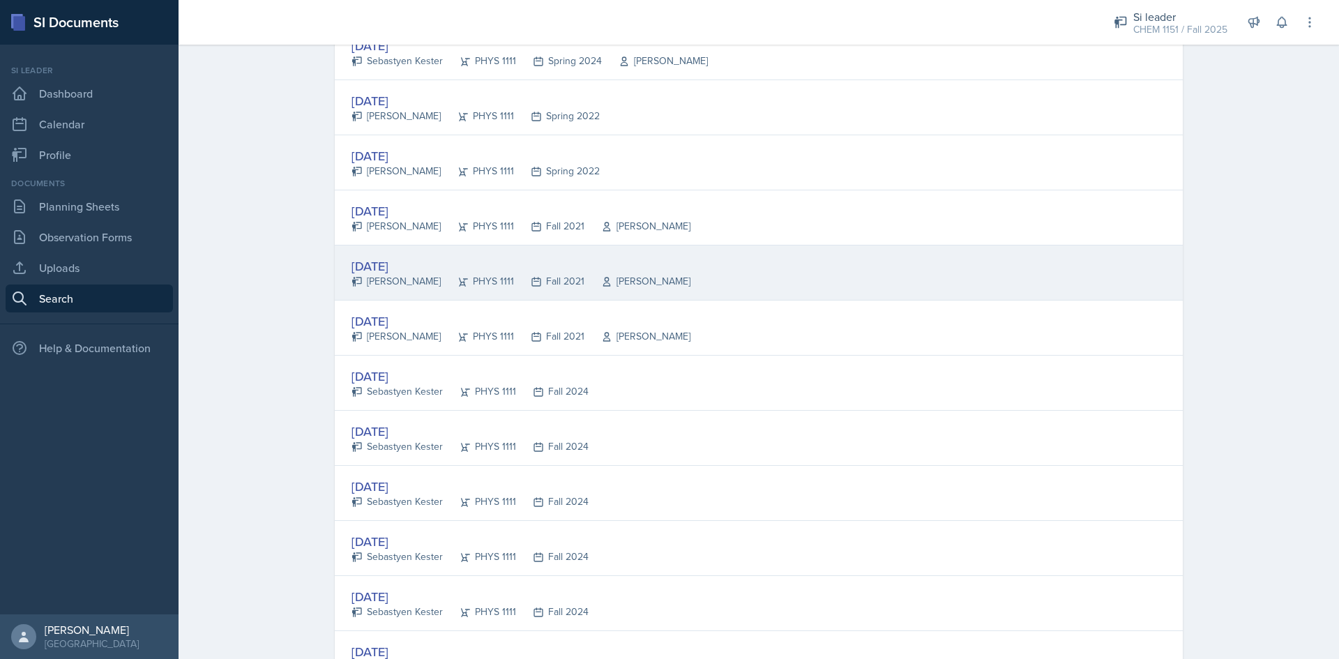
click at [444, 298] on div "[DATE] [PERSON_NAME] PHYS 1111 Fall 2021 [PERSON_NAME]" at bounding box center [759, 272] width 848 height 55
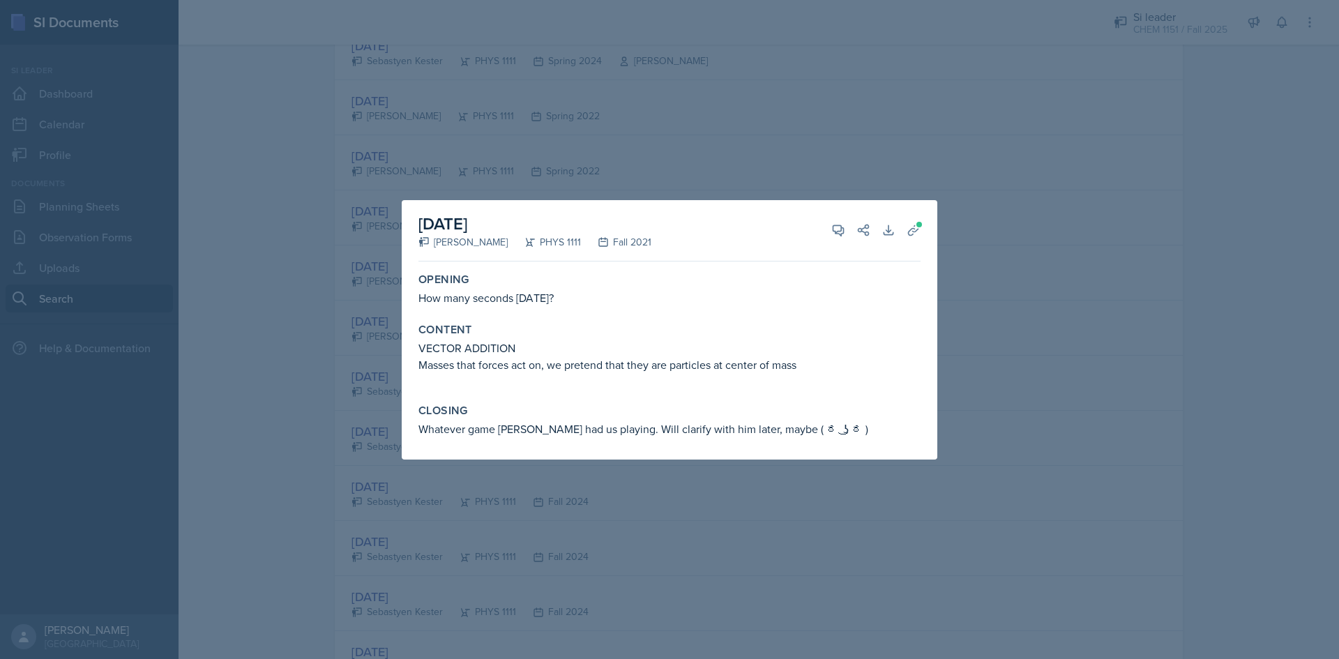
click at [970, 478] on div at bounding box center [669, 329] width 1339 height 659
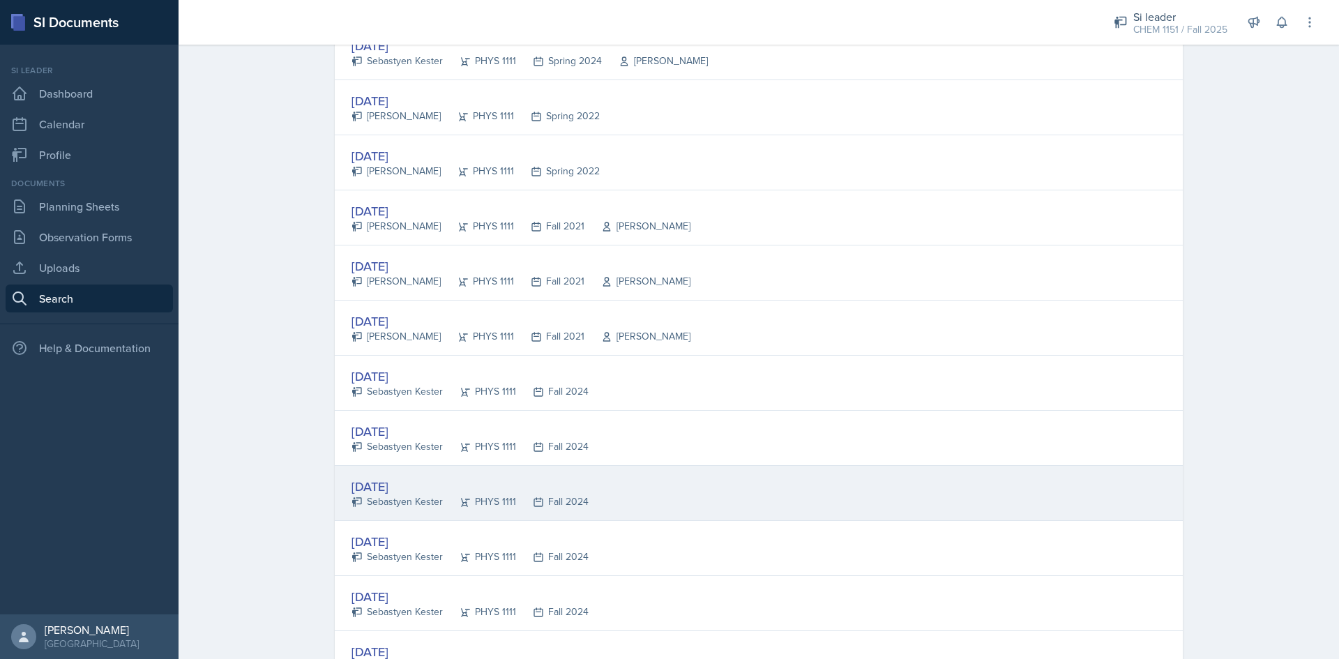
click at [683, 489] on div "[DATE] Sebastyen Kester PHYS 1111 Fall 2024" at bounding box center [759, 493] width 848 height 55
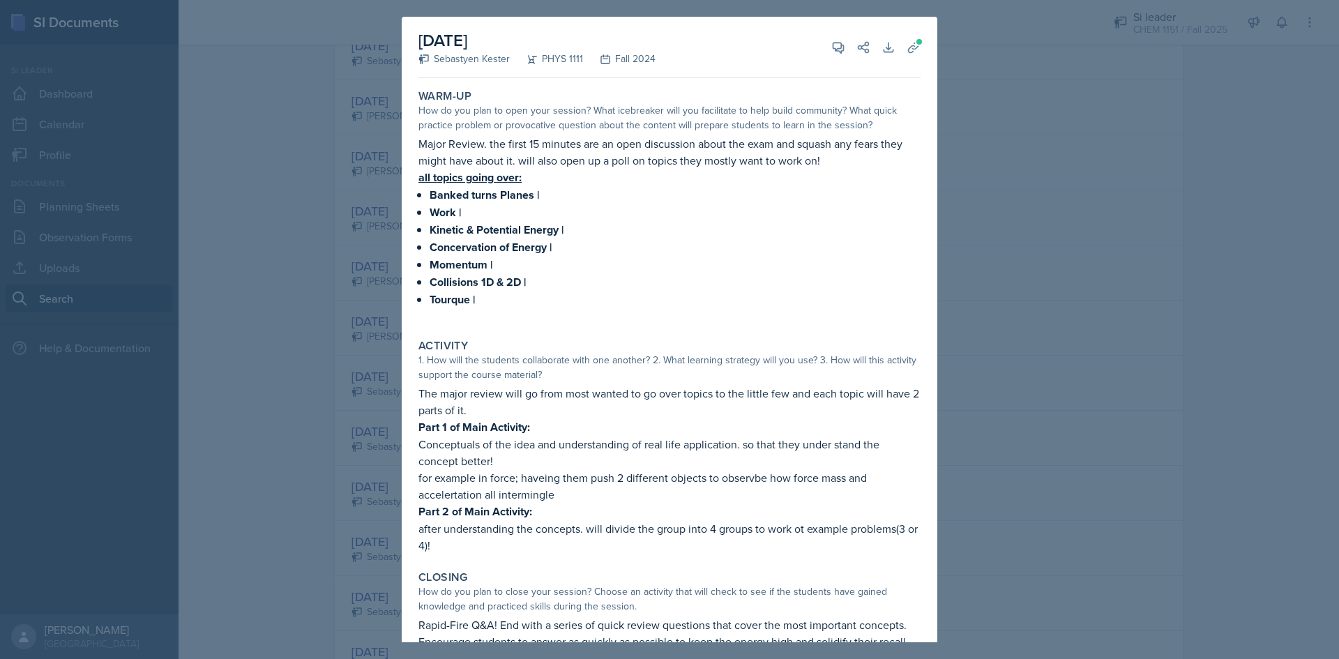
scroll to position [47, 0]
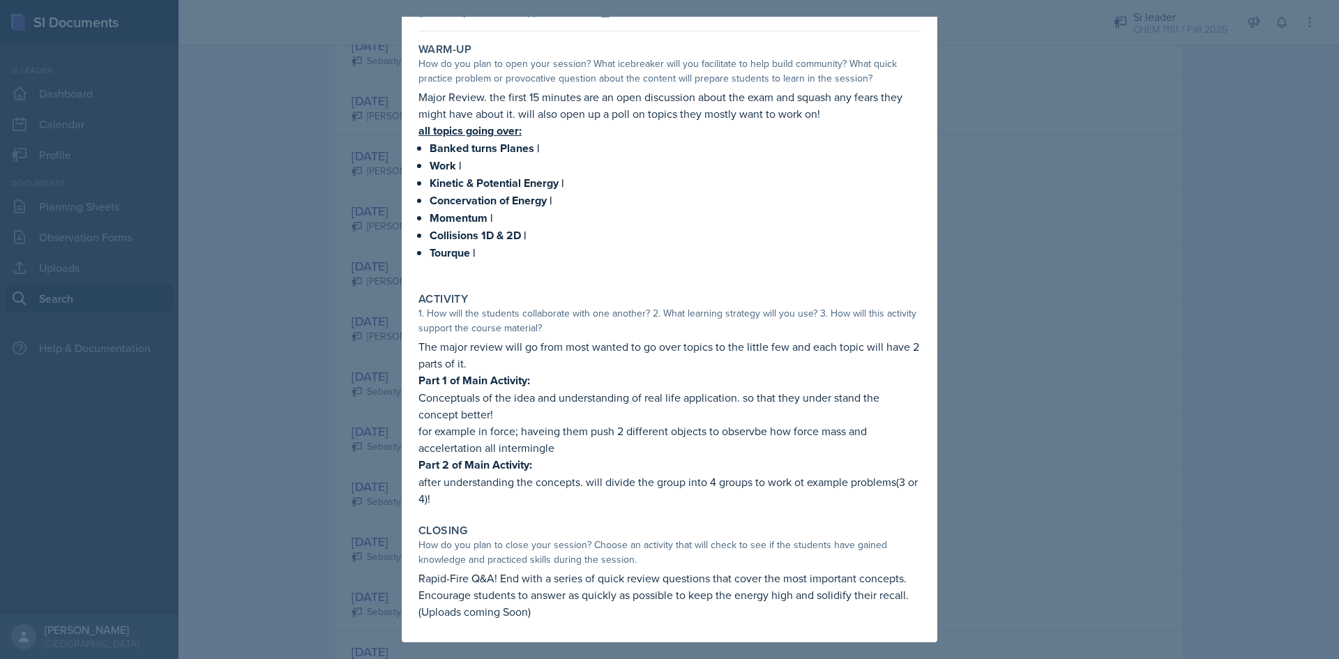
click at [1086, 343] on div at bounding box center [669, 329] width 1339 height 659
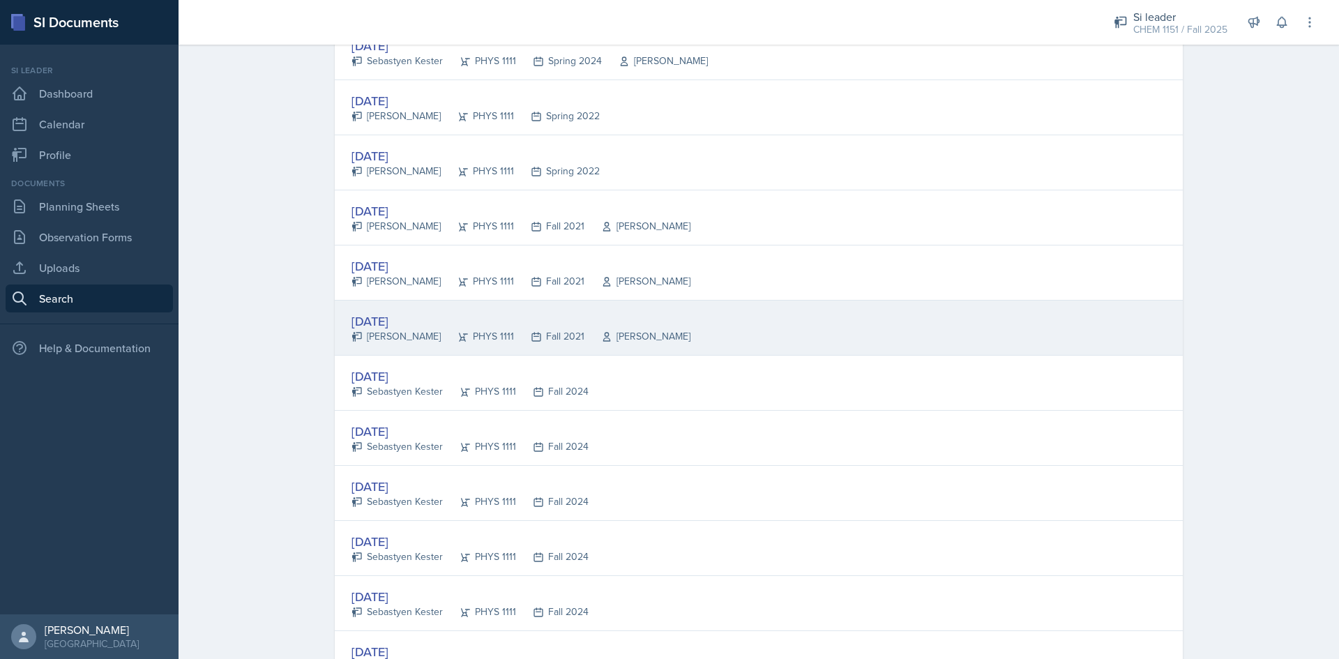
click at [452, 318] on div "[DATE]" at bounding box center [520, 321] width 339 height 19
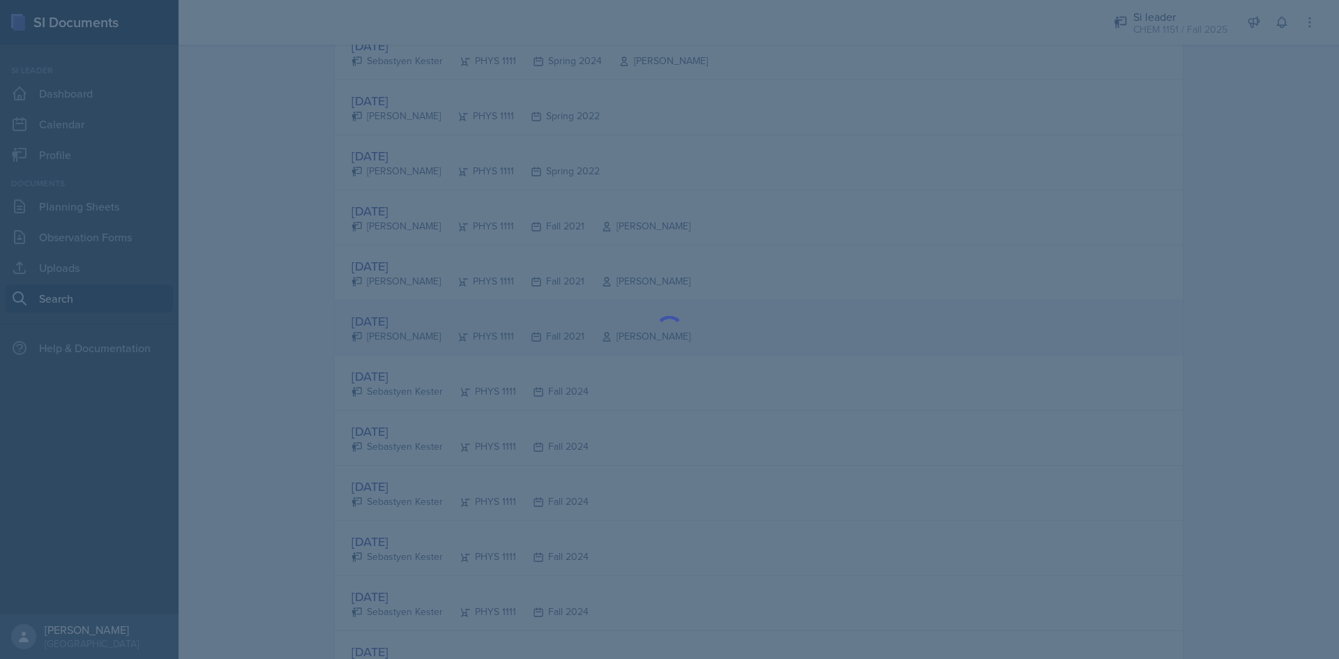
scroll to position [0, 0]
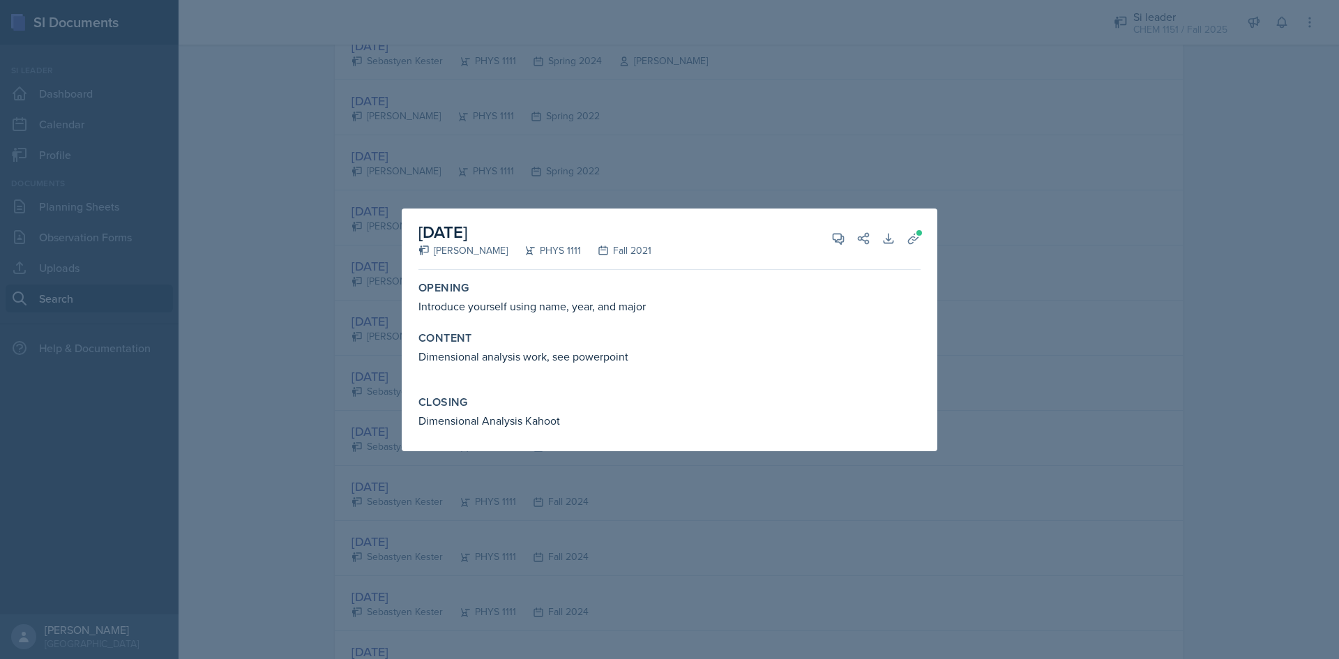
click at [1035, 360] on div at bounding box center [669, 329] width 1339 height 659
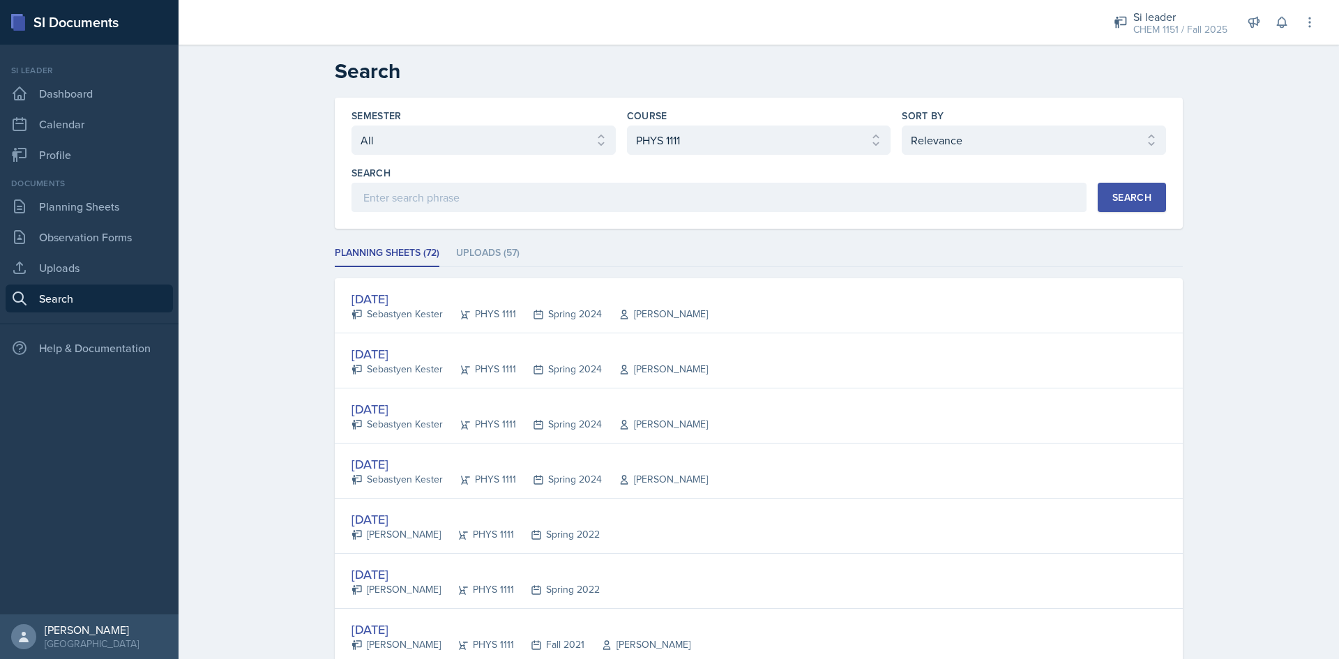
click at [759, 63] on h2 "Search" at bounding box center [759, 71] width 848 height 25
click at [93, 100] on link "Dashboard" at bounding box center [89, 93] width 167 height 28
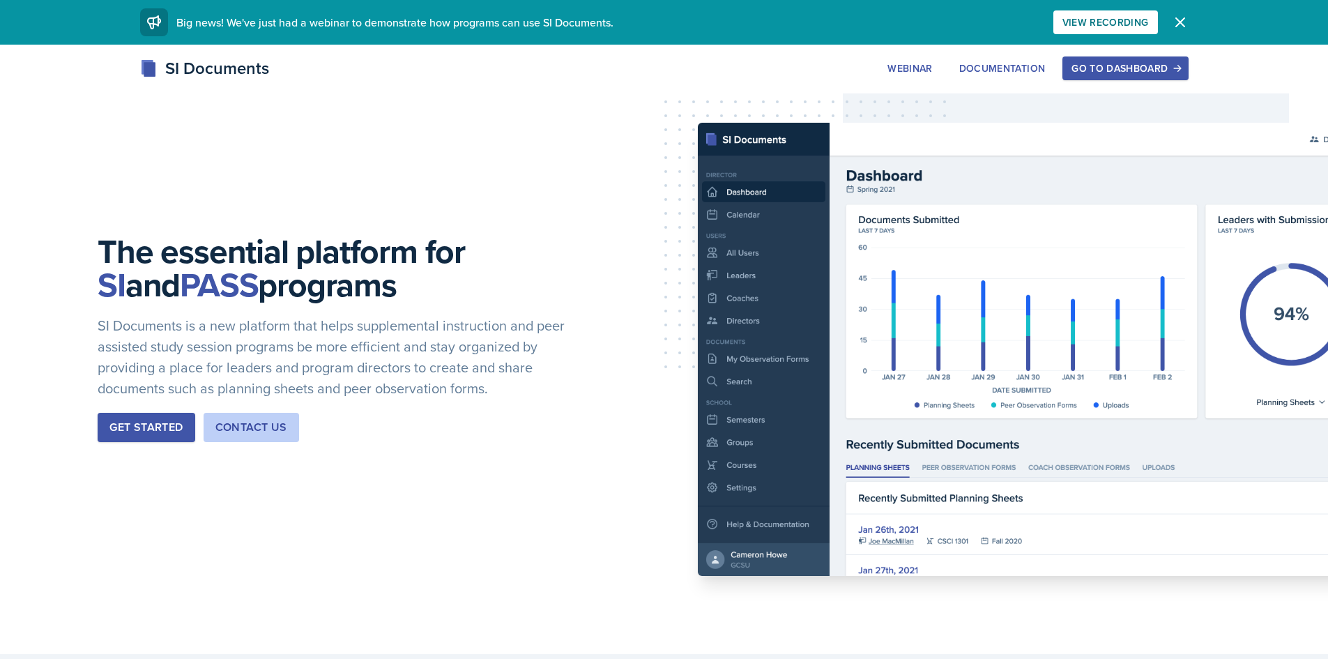
click at [1111, 72] on div "Go to Dashboard" at bounding box center [1125, 68] width 107 height 11
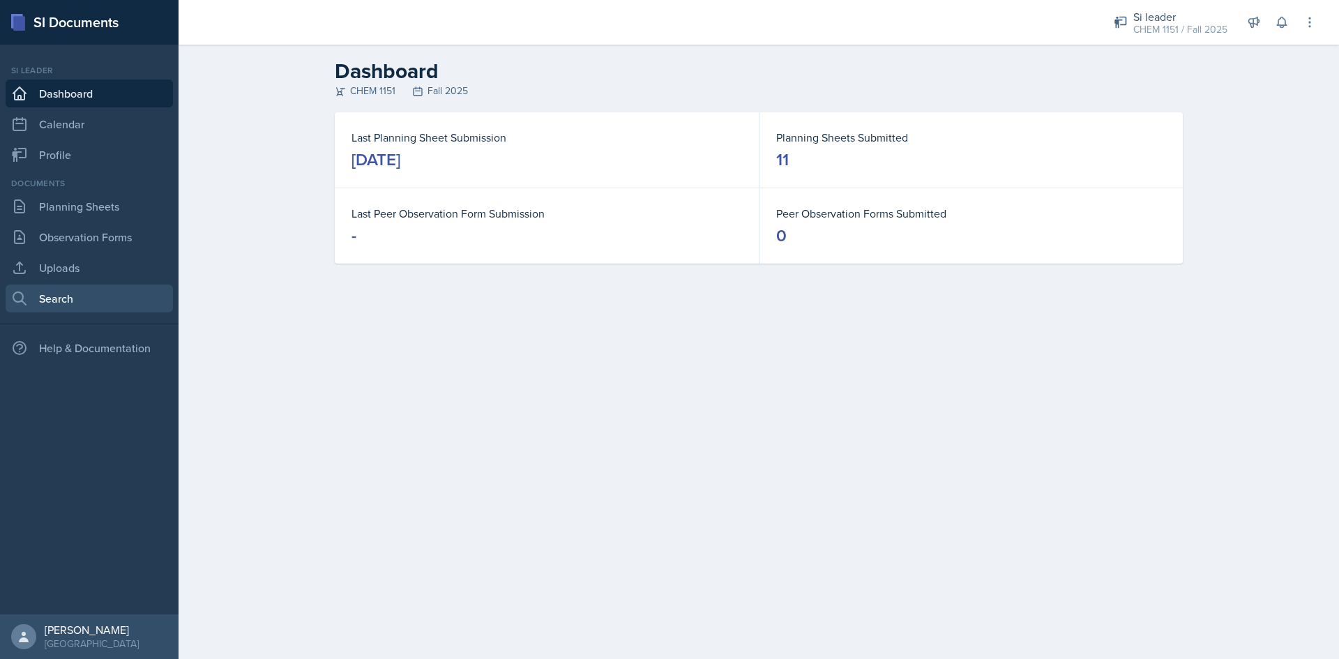
click at [75, 296] on link "Search" at bounding box center [89, 298] width 167 height 28
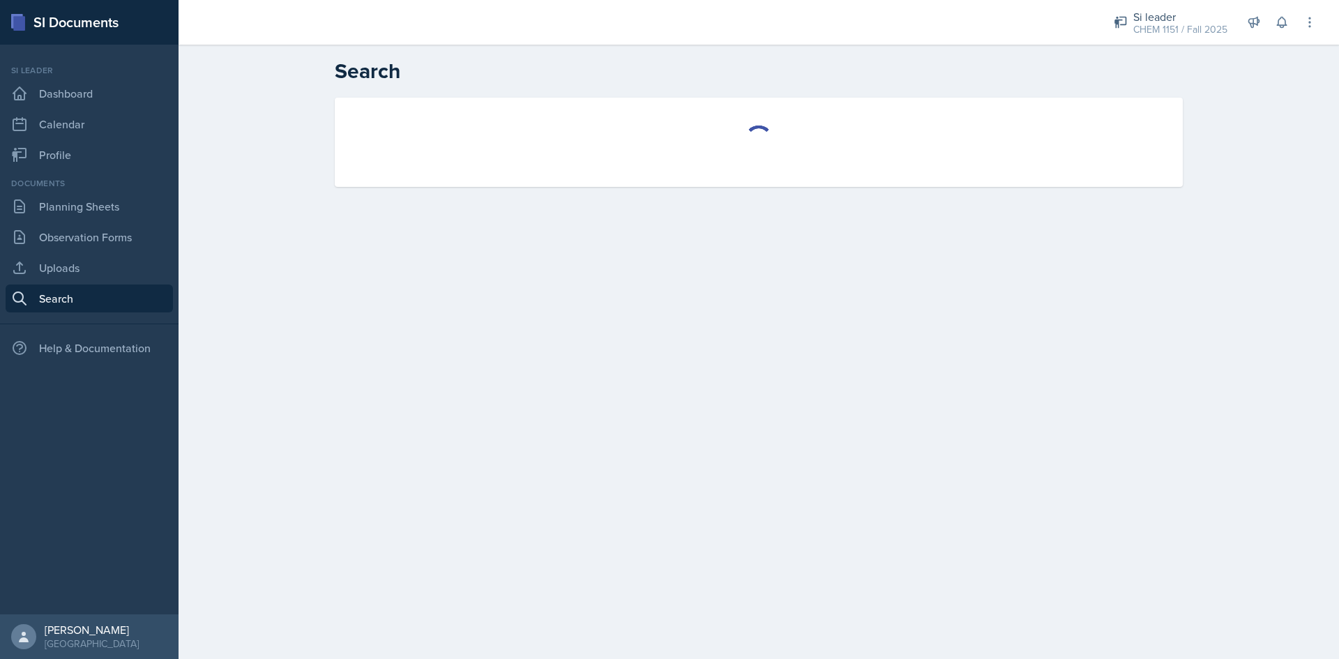
select select "all"
select select "1"
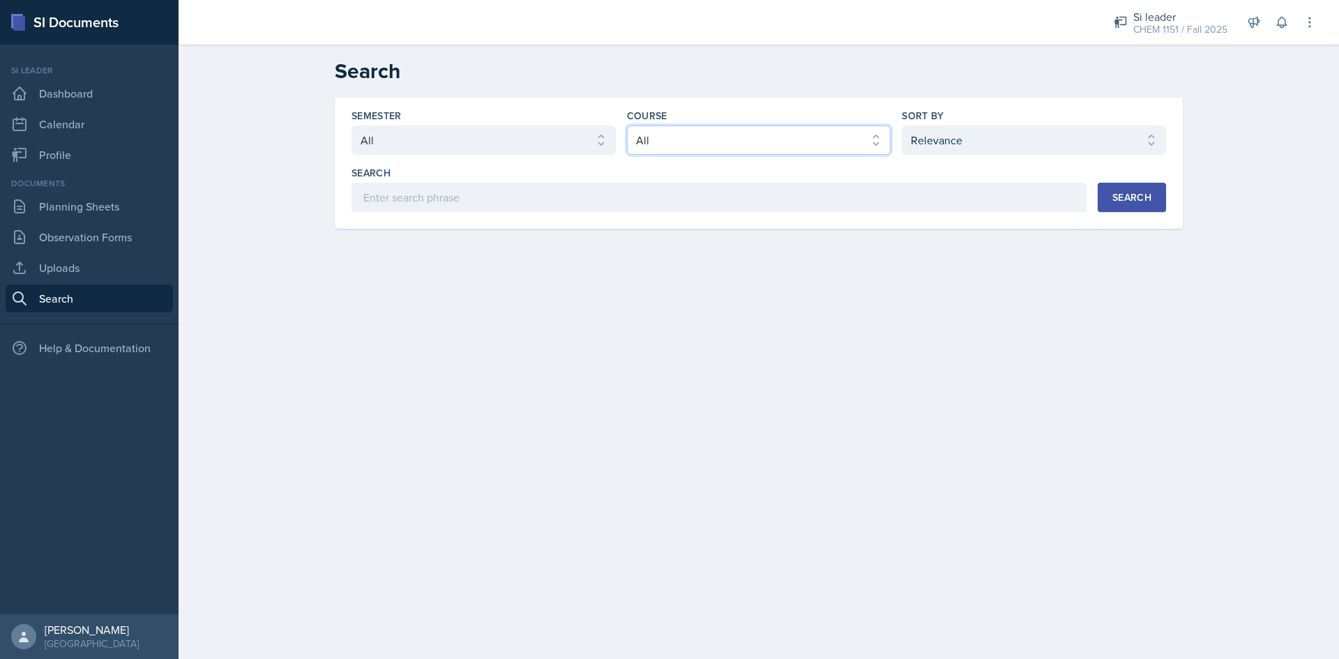
click at [775, 145] on select "Select course All ACCT 2101 ACCT 2102 ACCT 4050 ANTH 1102 ANTH 3301 ARCH 1000 A…" at bounding box center [759, 139] width 264 height 29
select select "3d8cb279-65cd-49af-8cf0-21e75e9e675e"
click at [627, 125] on select "Select course All ACCT 2101 ACCT 2102 ACCT 4050 ANTH 1102 ANTH 3301 ARCH 1000 A…" at bounding box center [759, 139] width 264 height 29
click at [1153, 191] on button "Search" at bounding box center [1131, 197] width 68 height 29
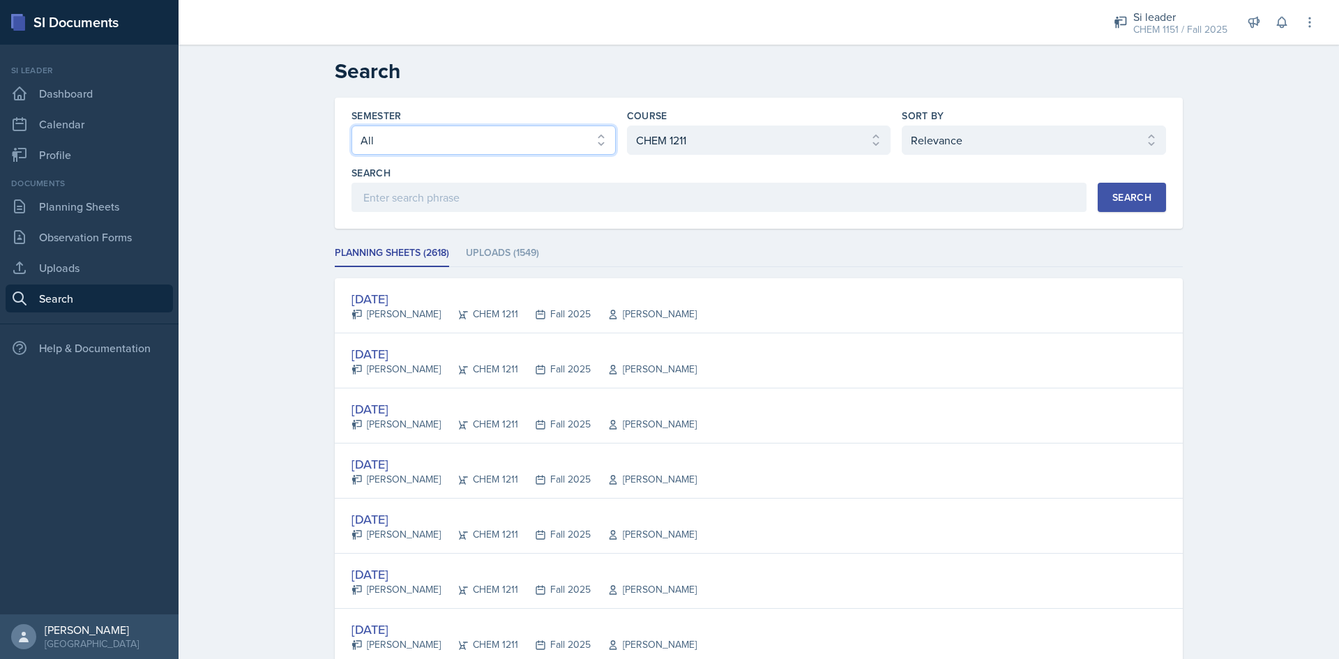
click at [552, 147] on select "Select semester All Fall 2025 Summer 2025 Spring 2025 Fall 2024 Summer 2024 Spr…" at bounding box center [483, 139] width 264 height 29
select select "2bed604d-1099-4043-b1bc-2365e8740244"
click at [351, 125] on select "Select semester All Fall 2025 Summer 2025 Spring 2025 Fall 2024 Summer 2024 Spr…" at bounding box center [483, 139] width 264 height 29
click at [1129, 201] on div "Search" at bounding box center [1131, 197] width 39 height 11
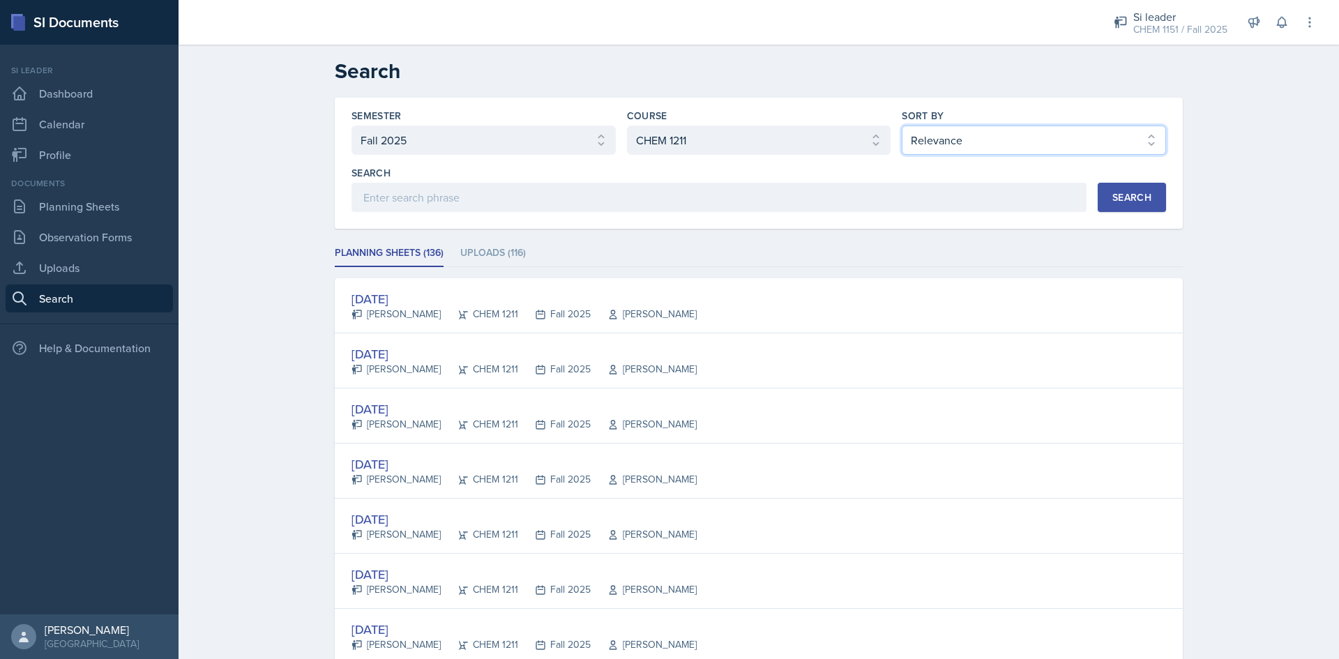
click at [1026, 149] on select "Select sort by Relevance Document Date (Asc) Document Date (Desc)" at bounding box center [1033, 139] width 264 height 29
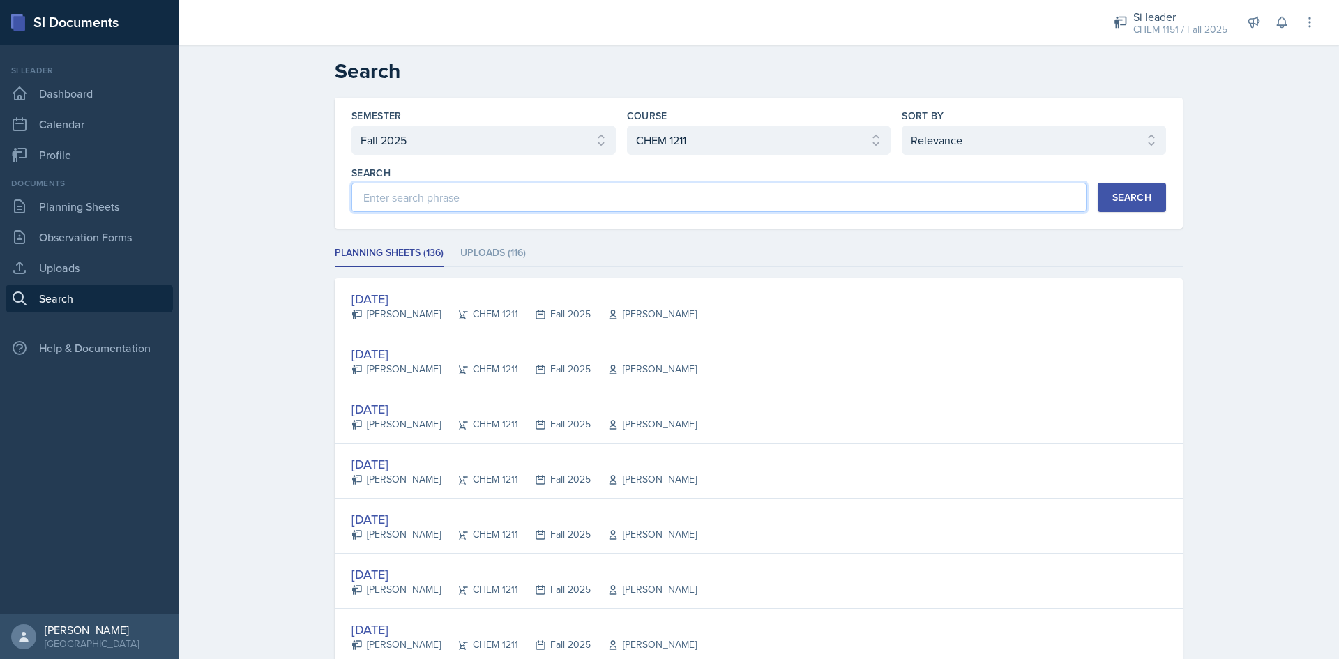
click at [538, 204] on input at bounding box center [718, 197] width 735 height 29
click at [771, 245] on ul "Planning Sheets (136) Uploads (116)" at bounding box center [759, 253] width 848 height 27
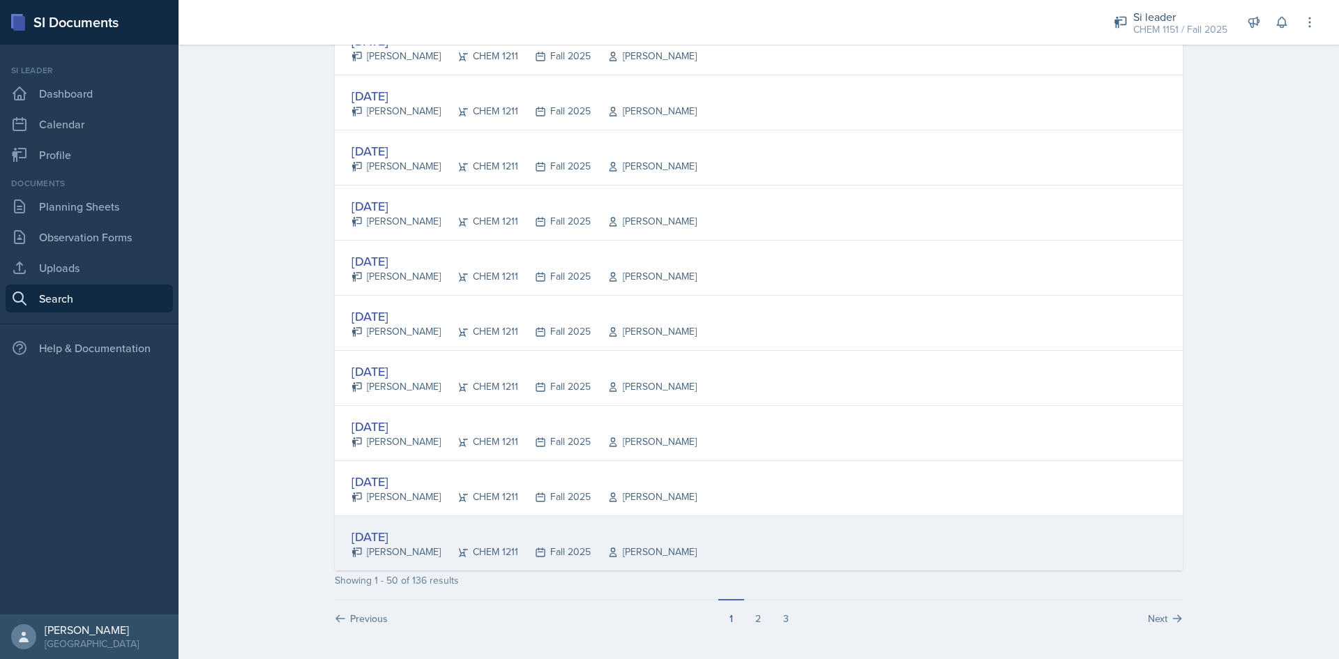
click at [399, 539] on div "Sep 18th, 2025" at bounding box center [523, 536] width 345 height 19
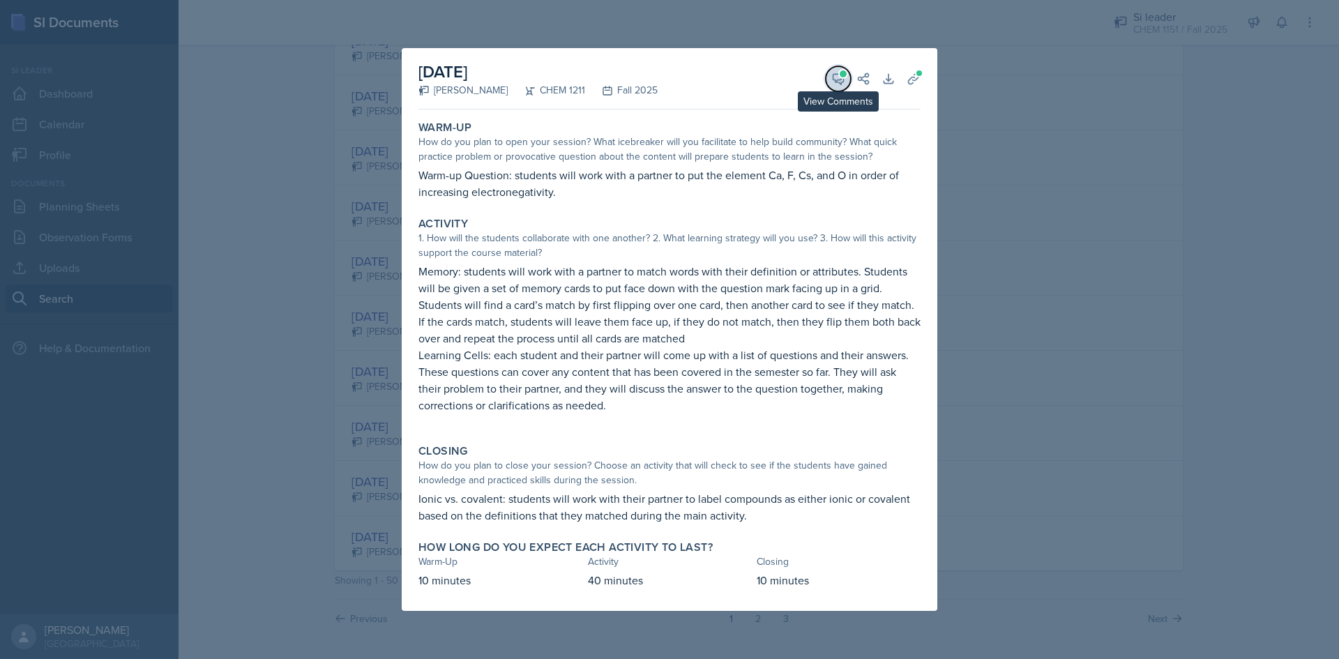
click at [830, 75] on button "View Comments" at bounding box center [838, 78] width 25 height 25
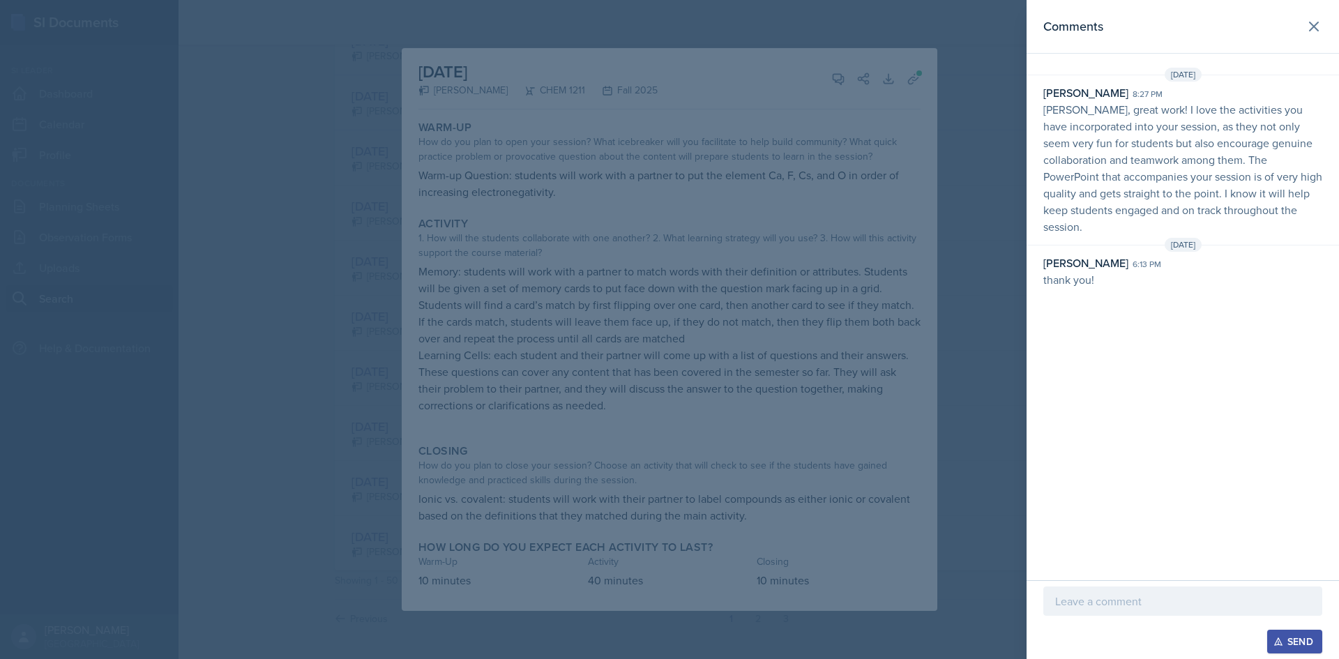
click at [905, 278] on div at bounding box center [669, 329] width 1339 height 659
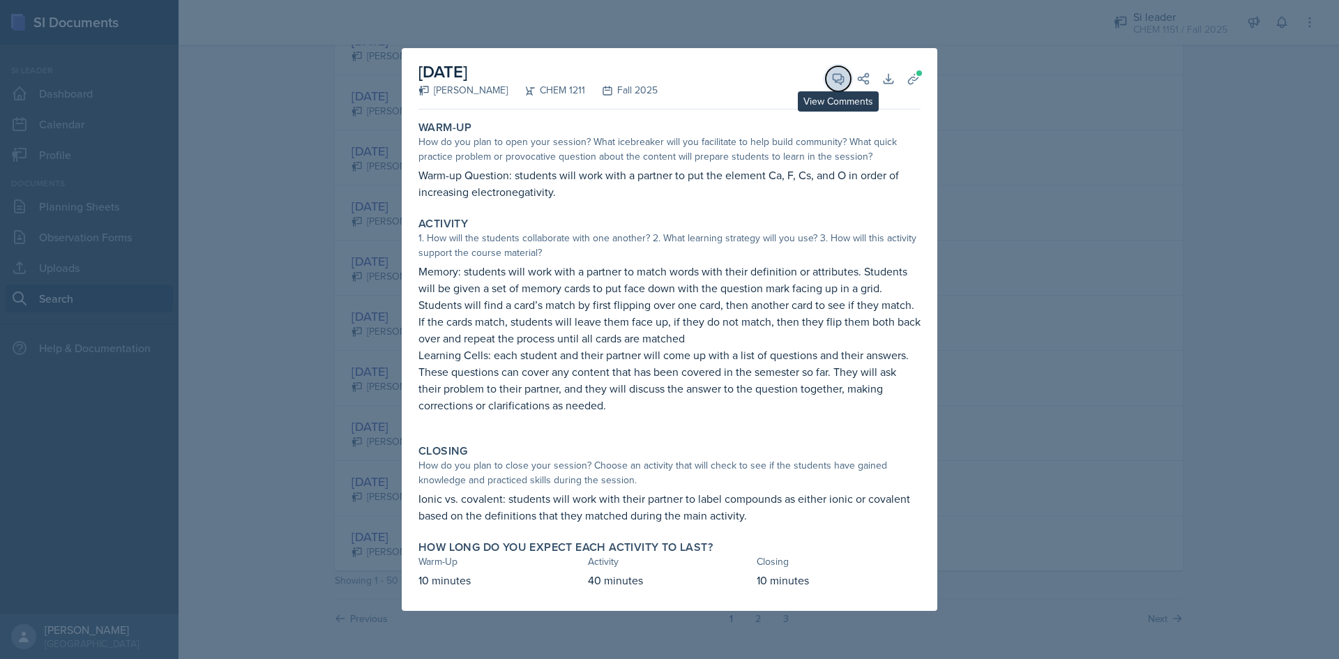
click at [838, 82] on icon at bounding box center [838, 79] width 10 height 10
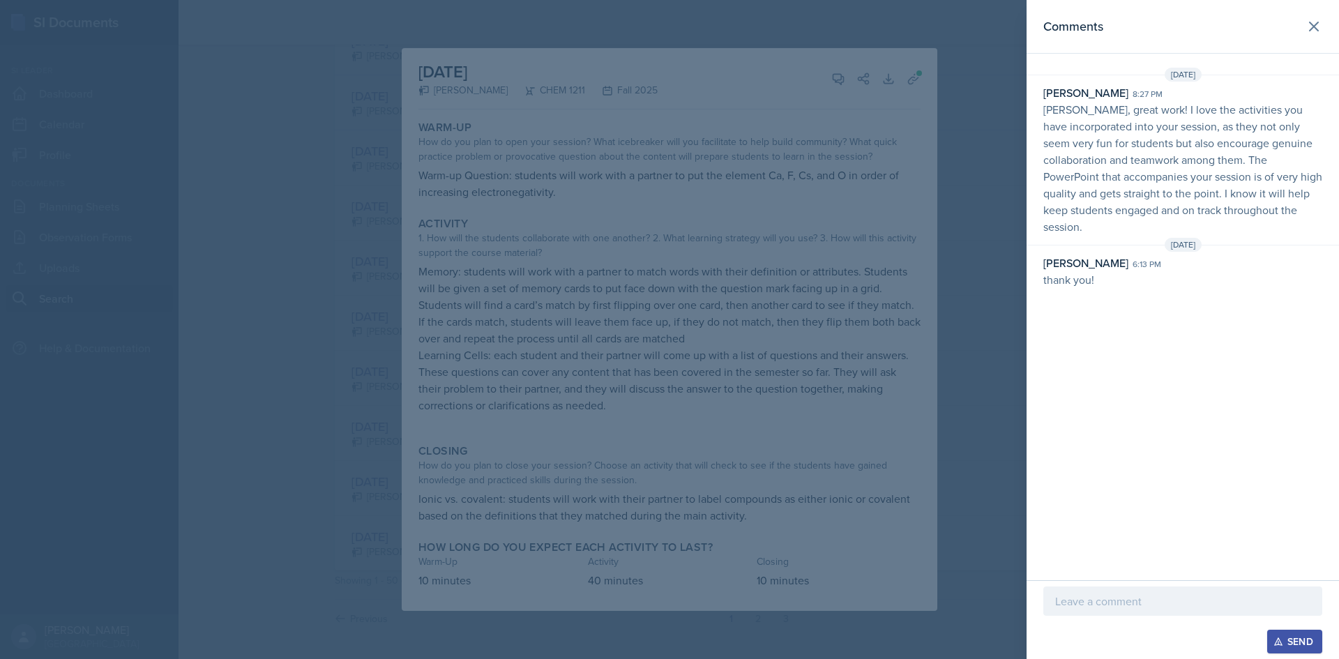
drag, startPoint x: 524, startPoint y: 211, endPoint x: 513, endPoint y: 228, distance: 19.7
click at [524, 211] on div at bounding box center [669, 329] width 1339 height 659
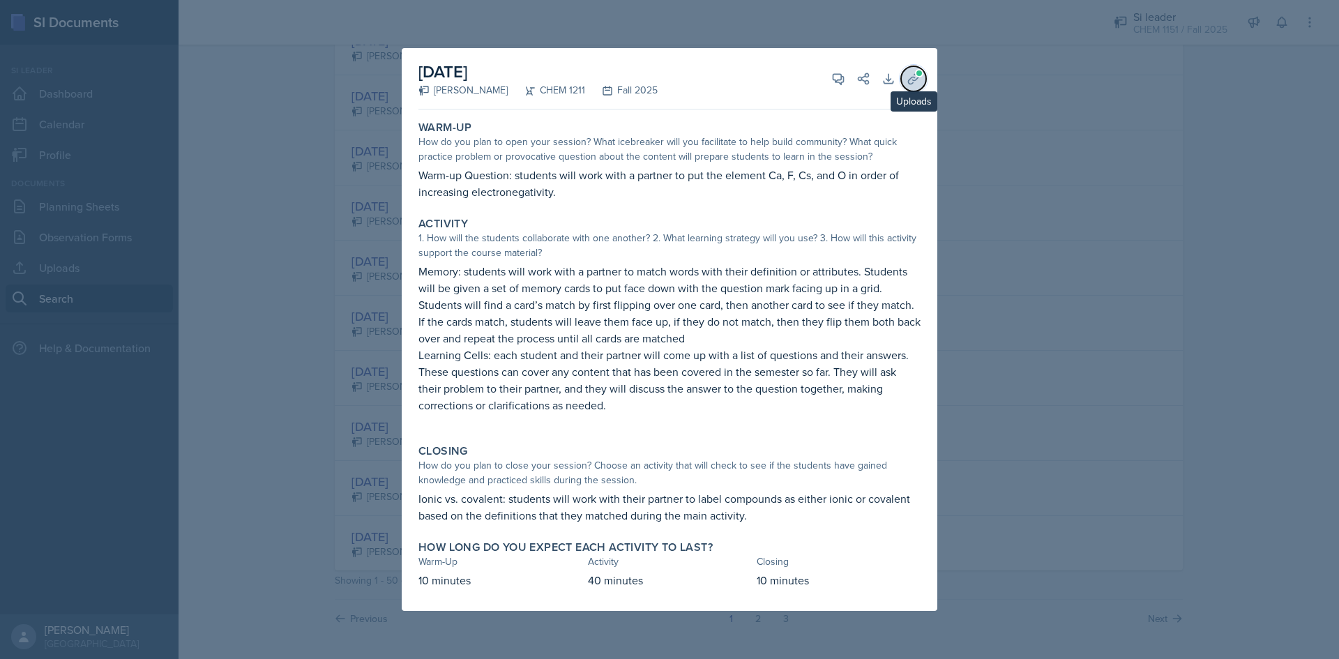
click at [919, 87] on button "Uploads" at bounding box center [913, 78] width 25 height 25
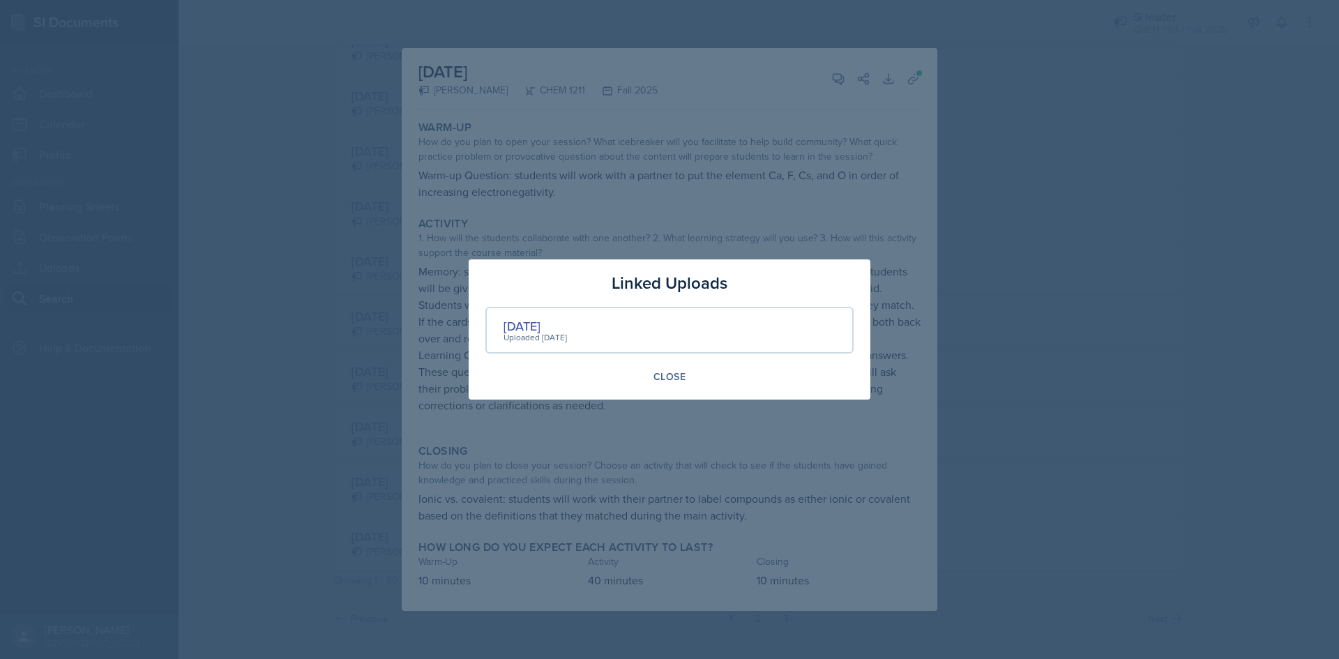
click at [529, 331] on div "Uploaded Sep 14th, 2025" at bounding box center [534, 337] width 63 height 13
click at [529, 325] on div "9-18-25" at bounding box center [534, 326] width 63 height 19
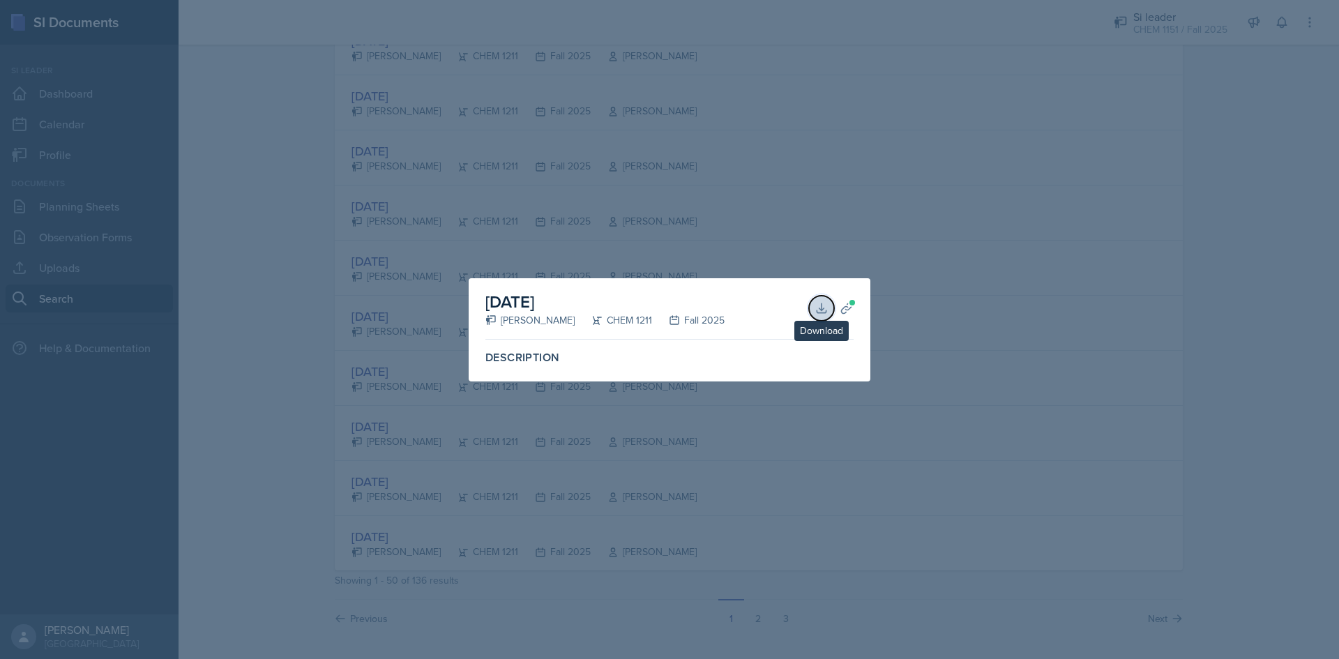
click at [826, 307] on icon at bounding box center [821, 308] width 14 height 14
click at [860, 95] on div at bounding box center [669, 329] width 1339 height 659
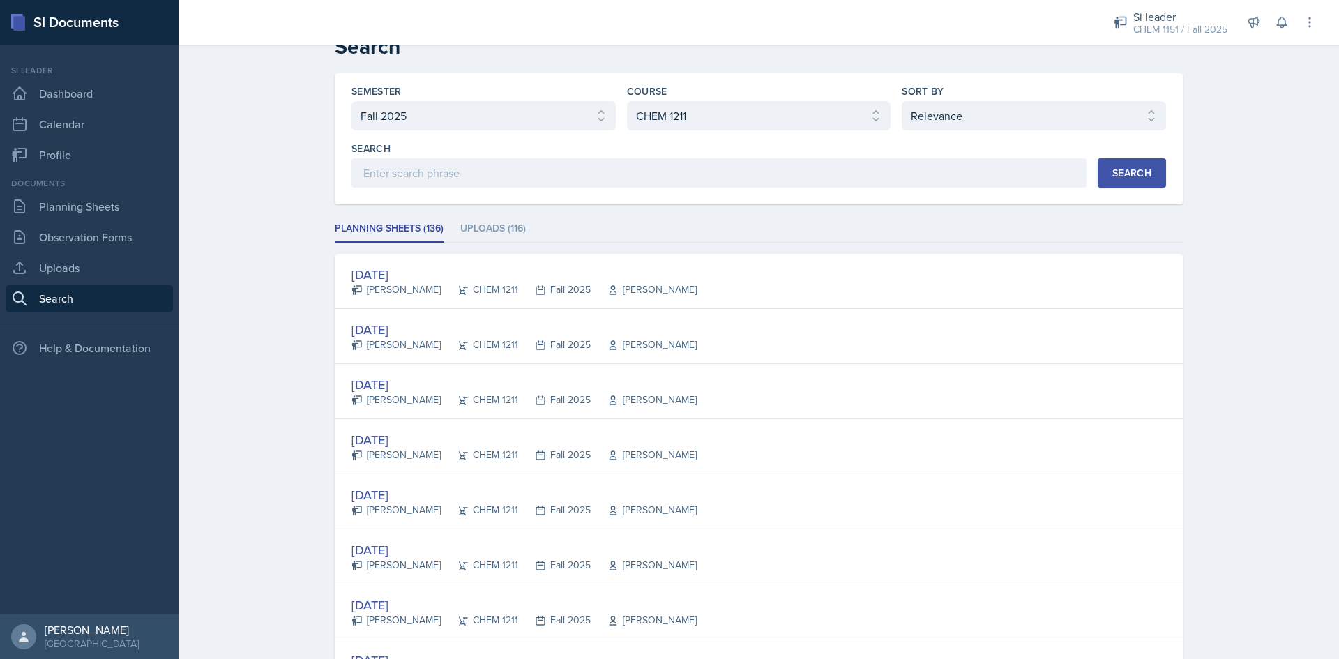
scroll to position [0, 0]
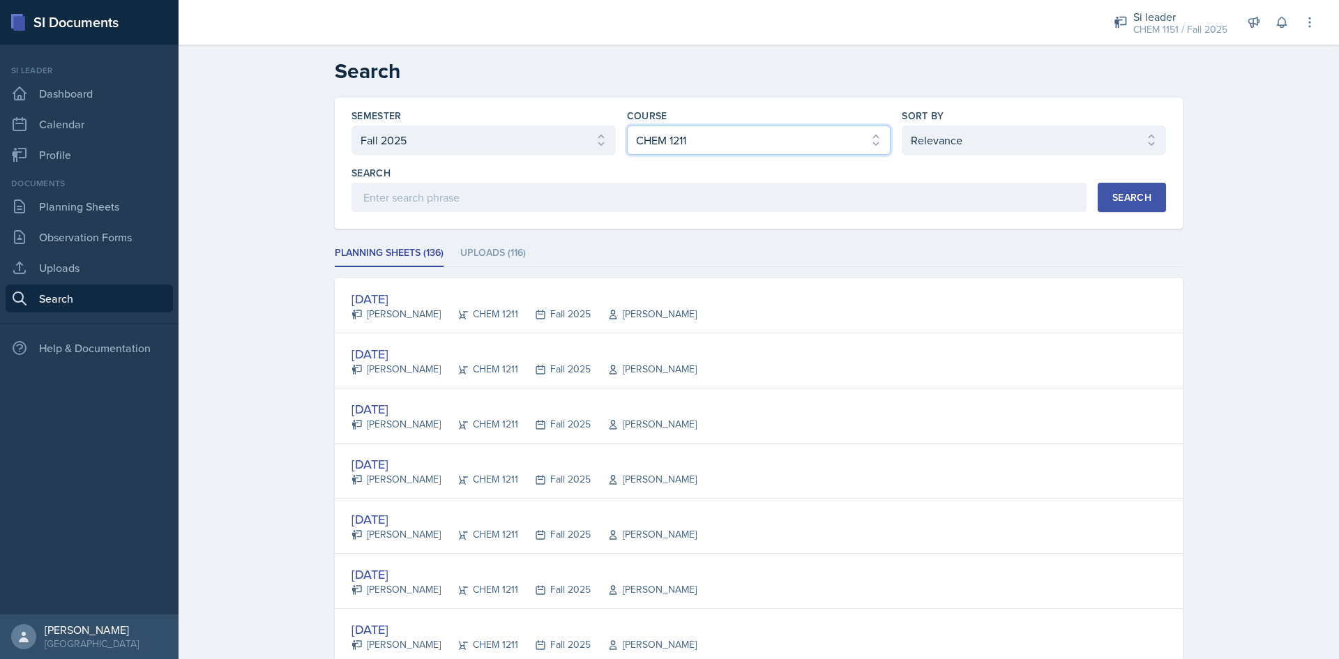
click at [740, 130] on select "Select course All ACCT 2101 ACCT 2102 ACCT 4050 ANTH 1102 ANTH 3301 ARCH 1000 A…" at bounding box center [759, 139] width 264 height 29
select select "5bfde3fe-6375-4519-a868-95dd30d0bb1b"
click at [627, 125] on select "Select course All ACCT 2101 ACCT 2102 ACCT 4050 ANTH 1102 ANTH 3301 ARCH 1000 A…" at bounding box center [759, 139] width 264 height 29
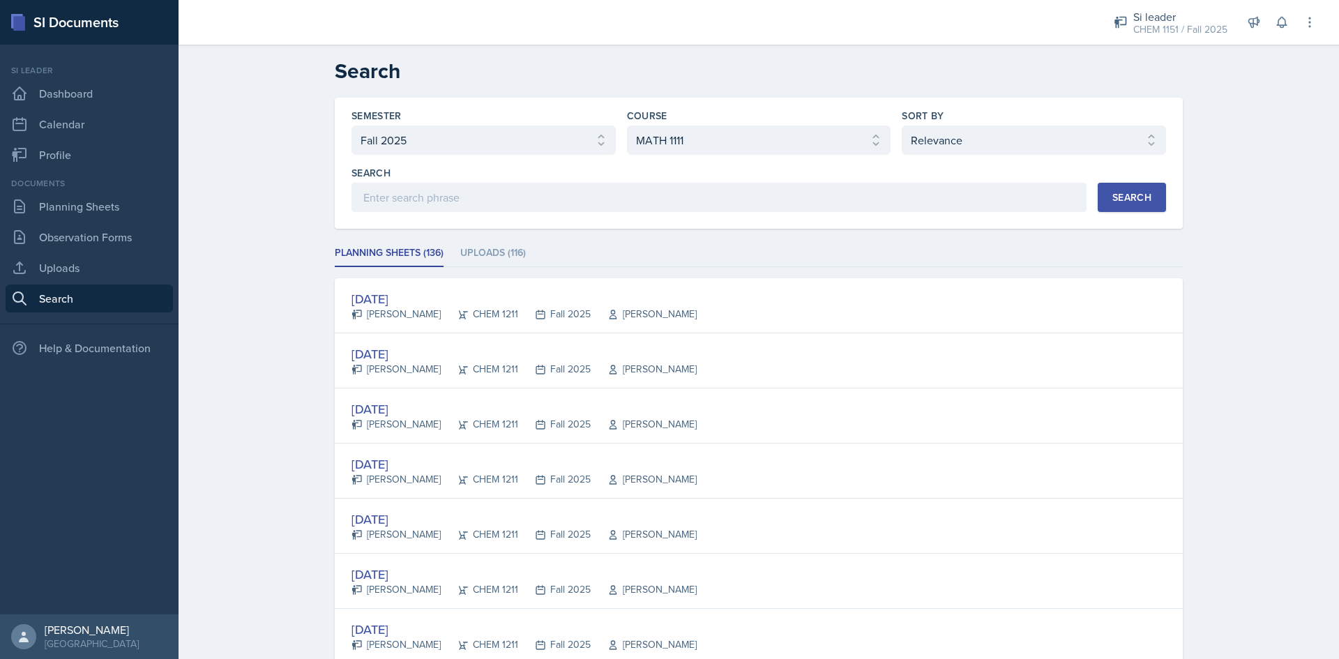
click at [1121, 195] on div "Search" at bounding box center [1131, 197] width 39 height 11
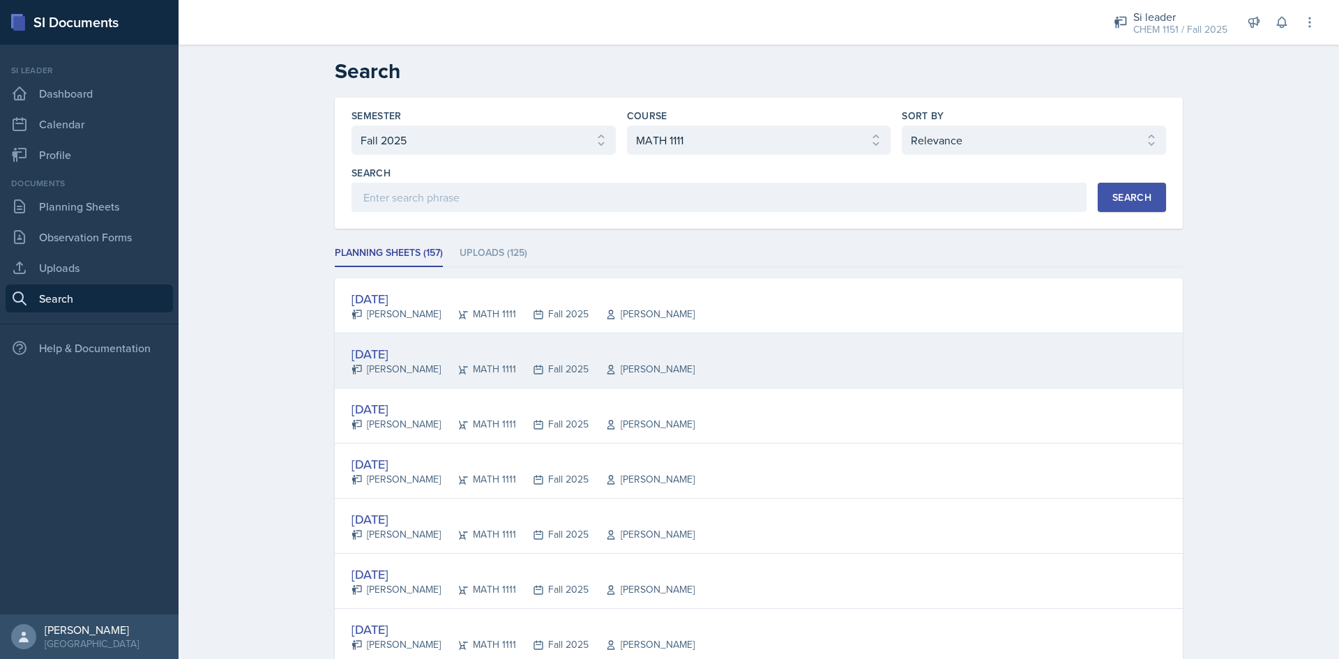
click at [418, 349] on div "Sep 24th, 2025" at bounding box center [522, 353] width 343 height 19
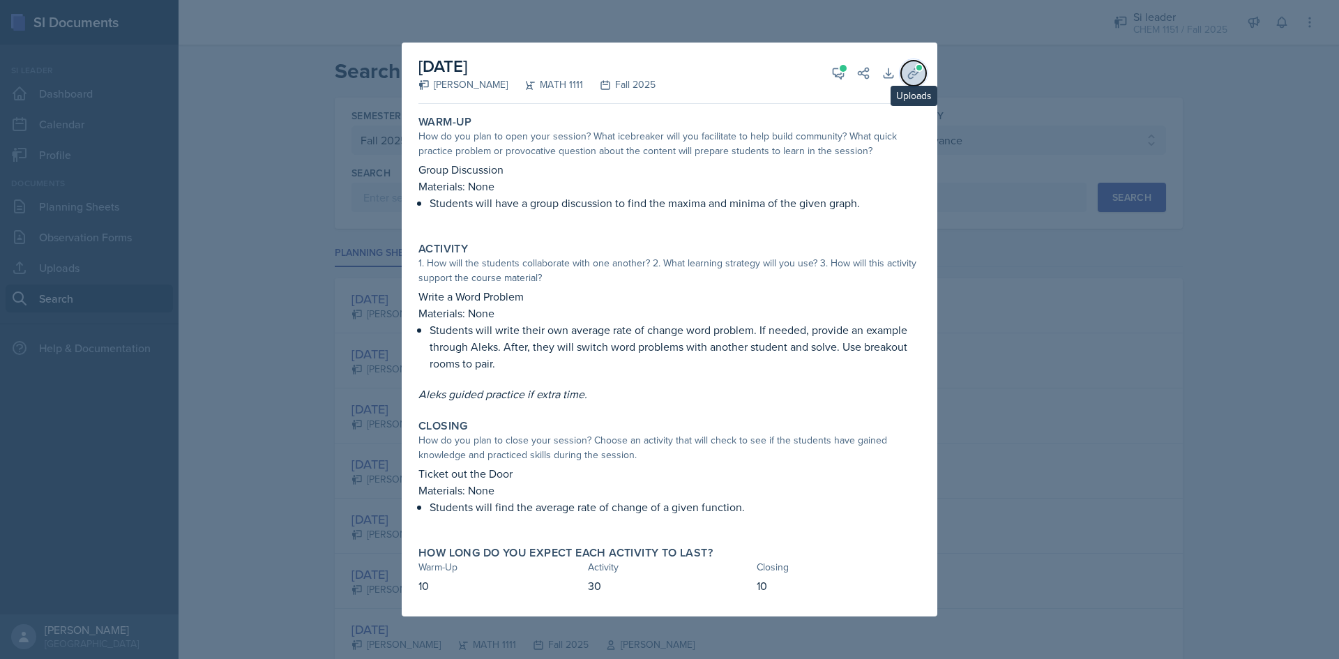
click at [901, 71] on button "Uploads" at bounding box center [913, 73] width 25 height 25
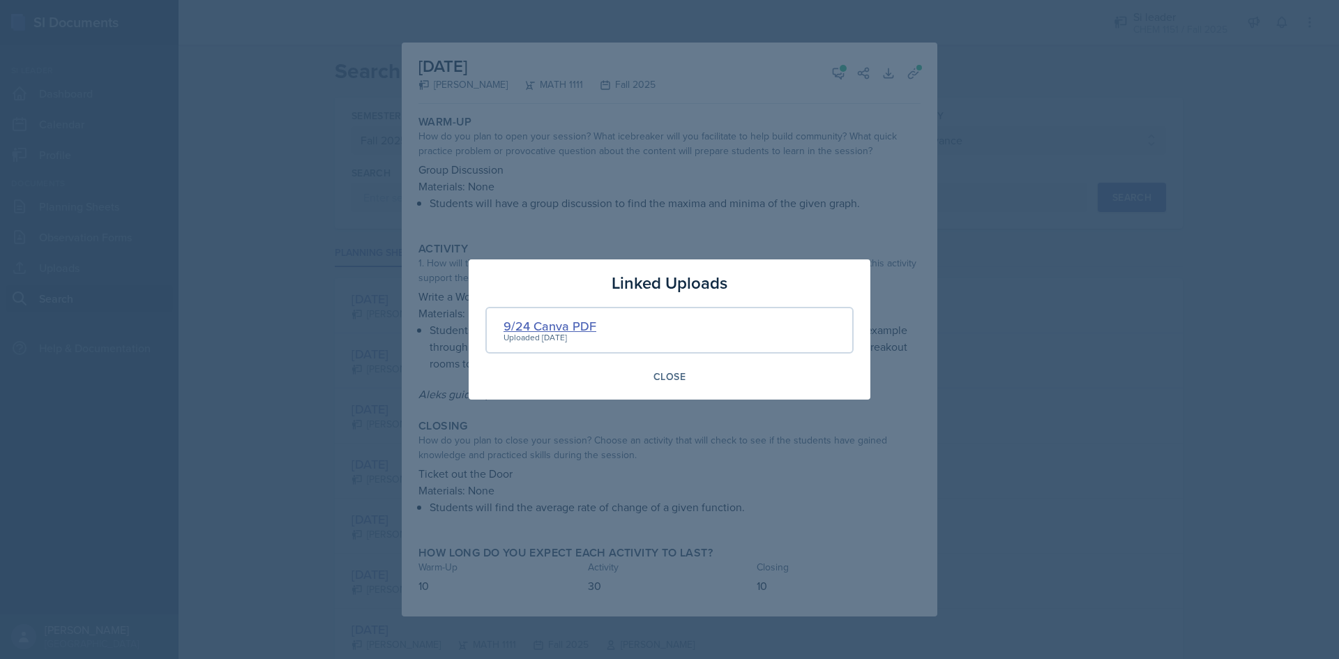
click at [588, 327] on div "9/24 Canva PDF" at bounding box center [549, 326] width 93 height 19
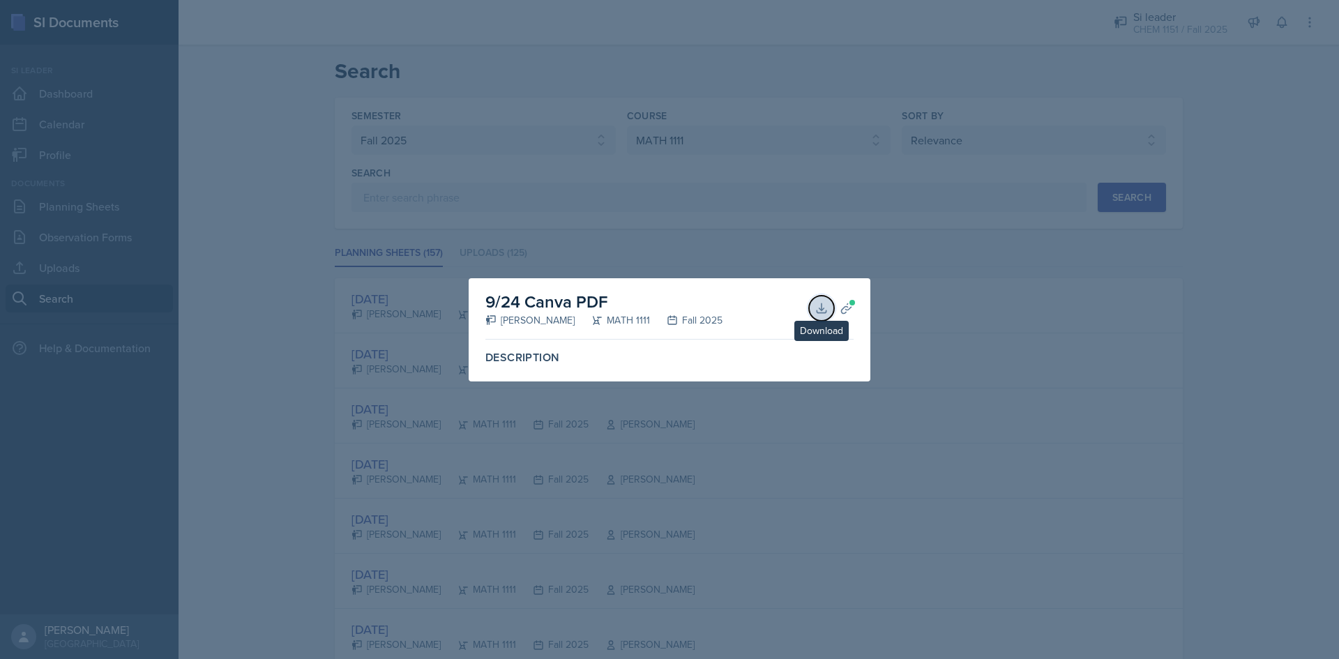
click at [812, 305] on button "Download" at bounding box center [821, 308] width 25 height 25
click at [922, 231] on div at bounding box center [669, 329] width 1339 height 659
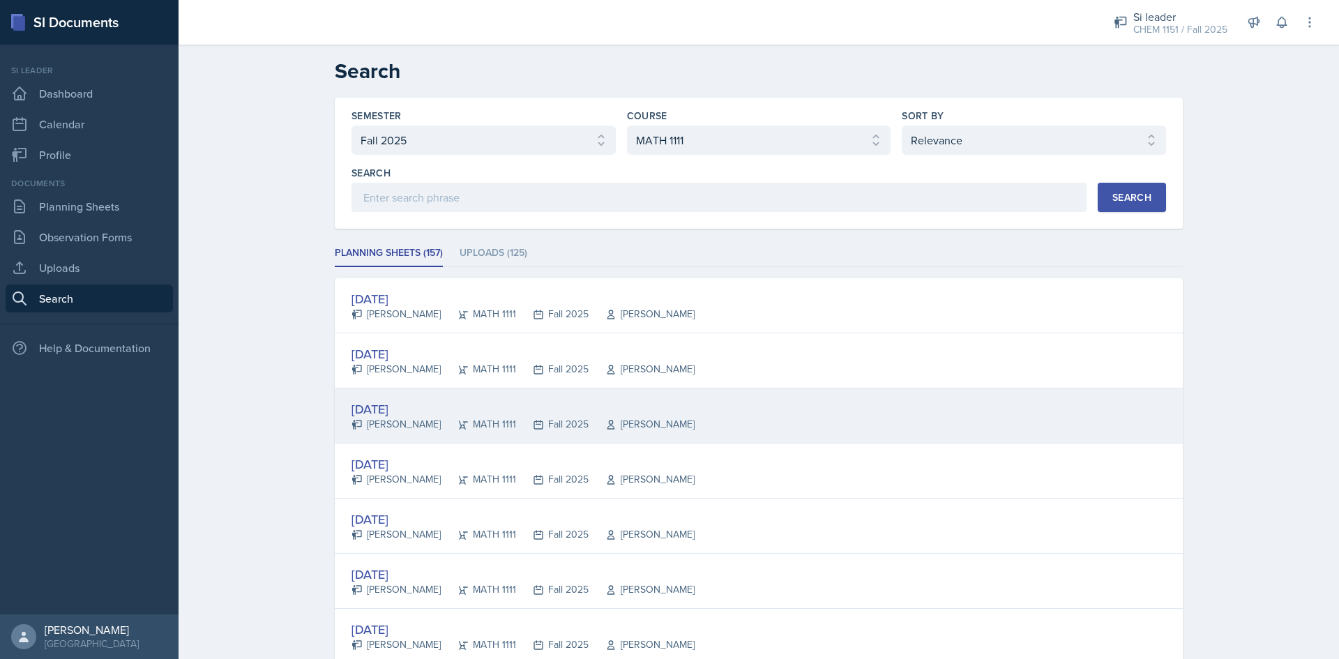
click at [436, 407] on div "Sep 23rd, 2025" at bounding box center [522, 409] width 343 height 19
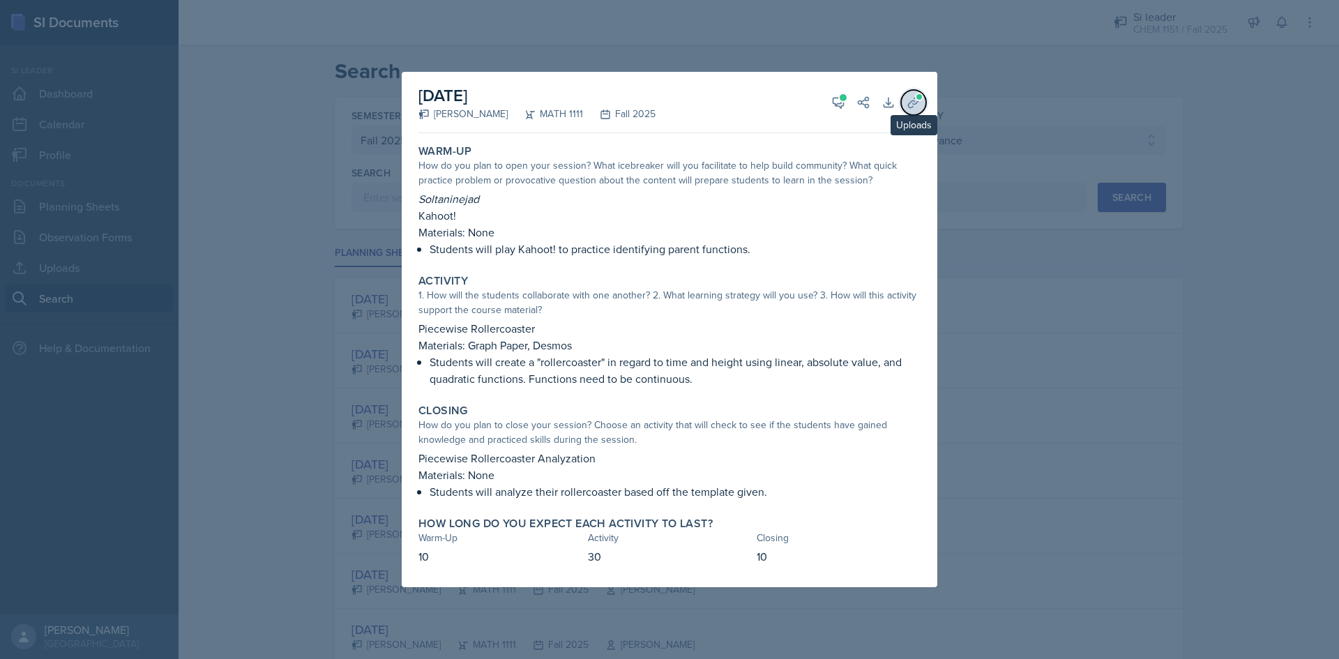
click at [917, 105] on icon at bounding box center [913, 103] width 14 height 14
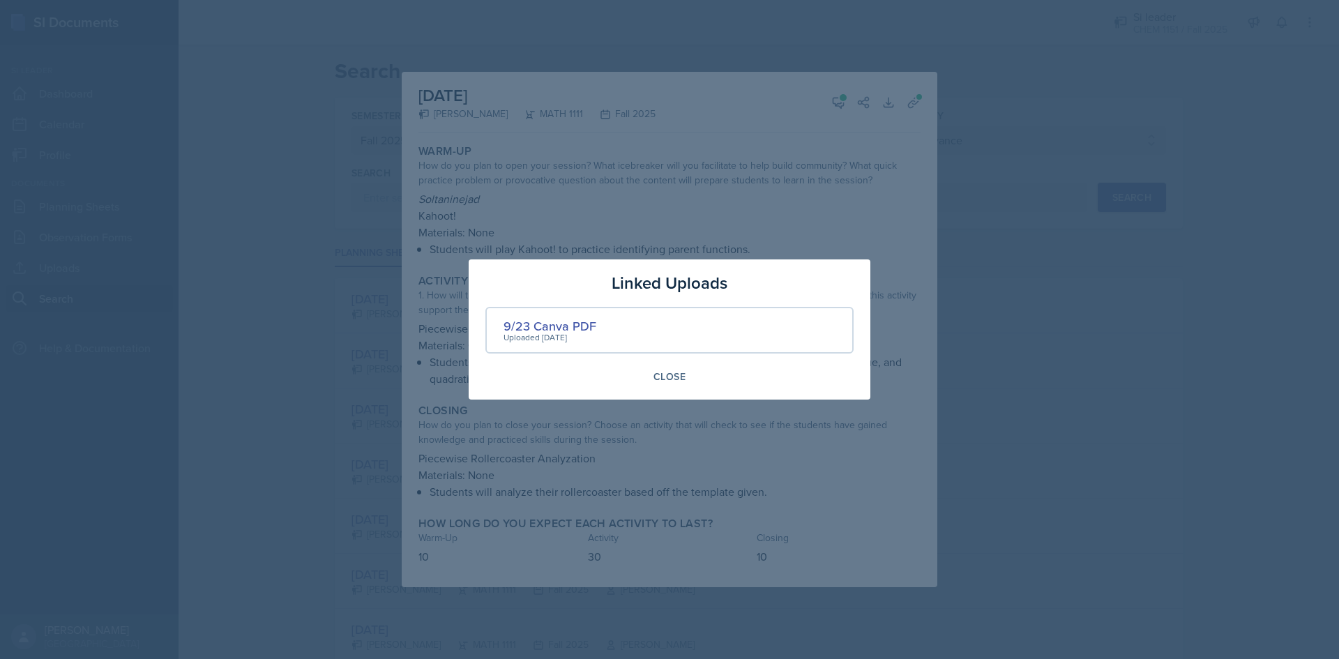
click at [574, 336] on div "Uploaded Sep 16th, 2025" at bounding box center [549, 337] width 93 height 13
click at [574, 334] on div "Uploaded Sep 16th, 2025" at bounding box center [549, 337] width 93 height 13
click at [577, 328] on div "9/23 Canva PDF" at bounding box center [549, 326] width 93 height 19
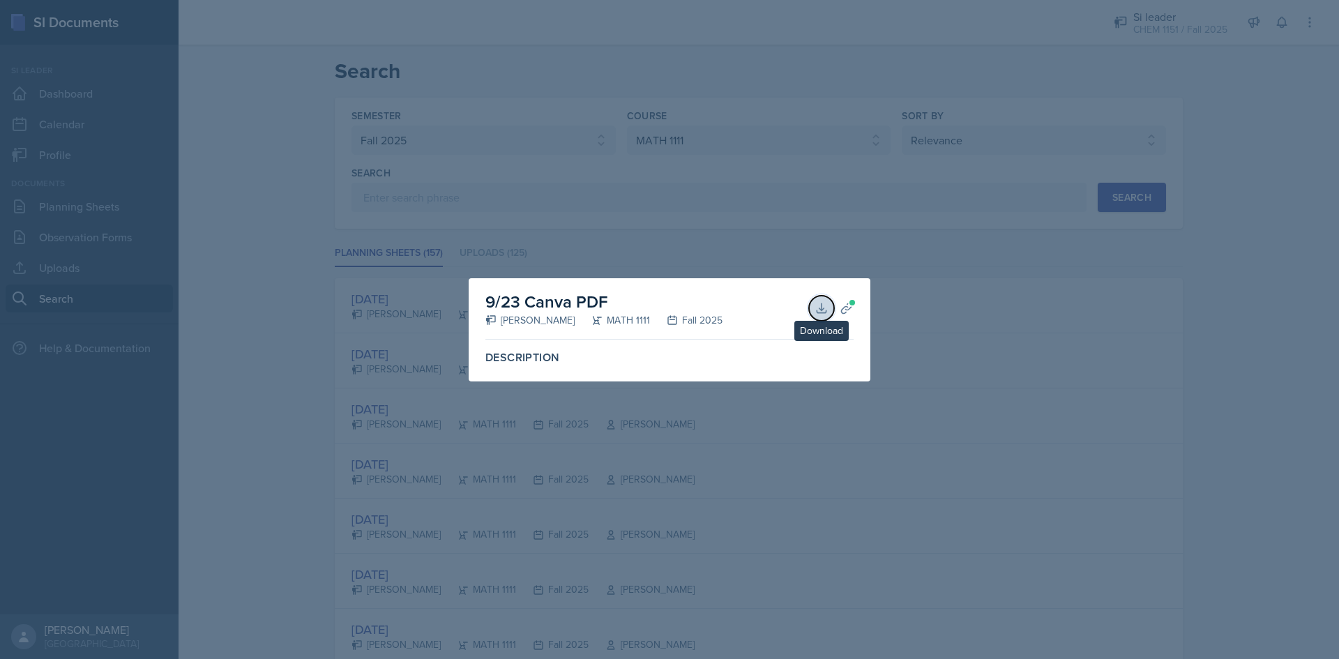
click at [824, 316] on button "Download" at bounding box center [821, 308] width 25 height 25
